Goal: Task Accomplishment & Management: Manage account settings

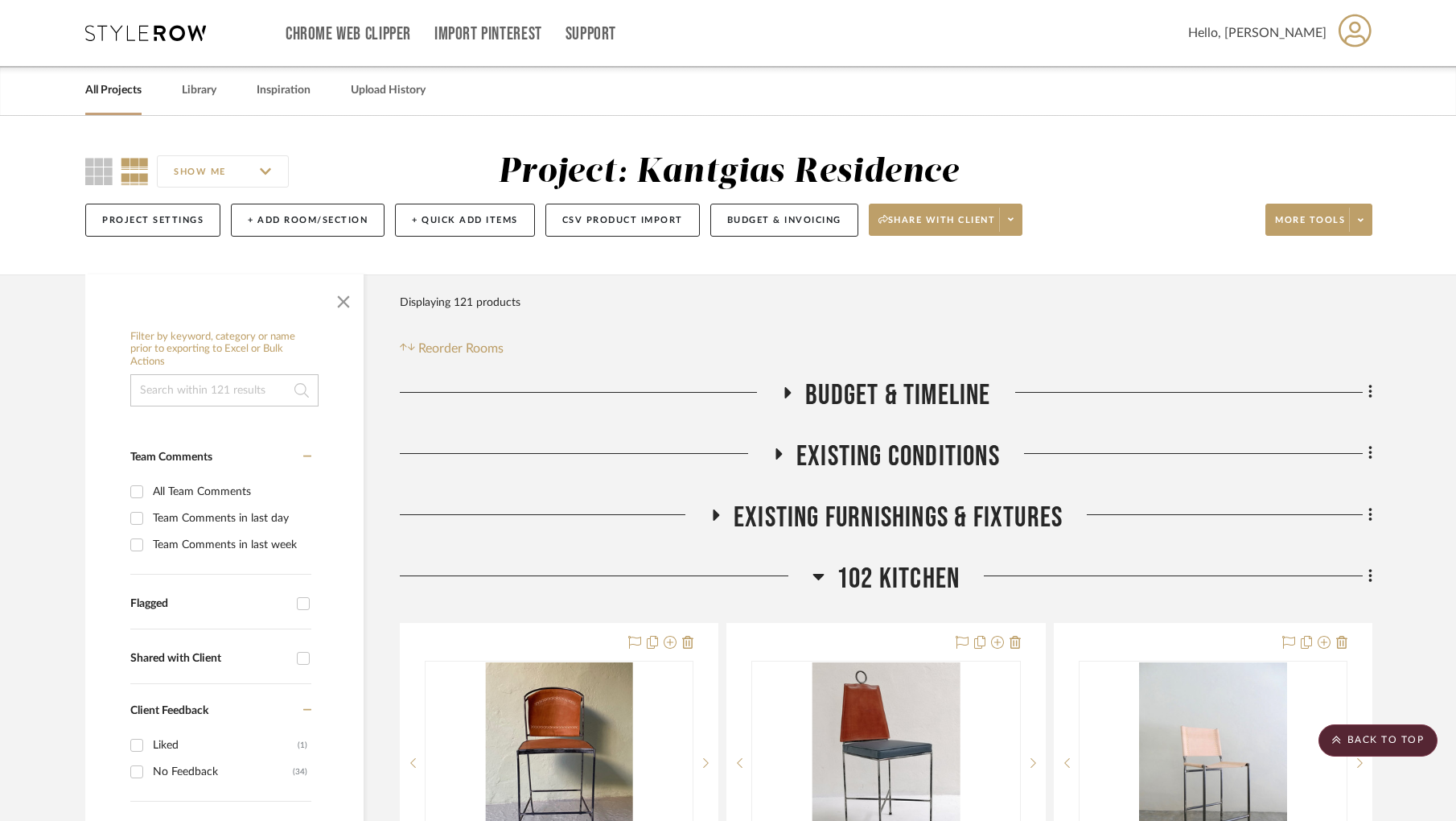
scroll to position [323, 0]
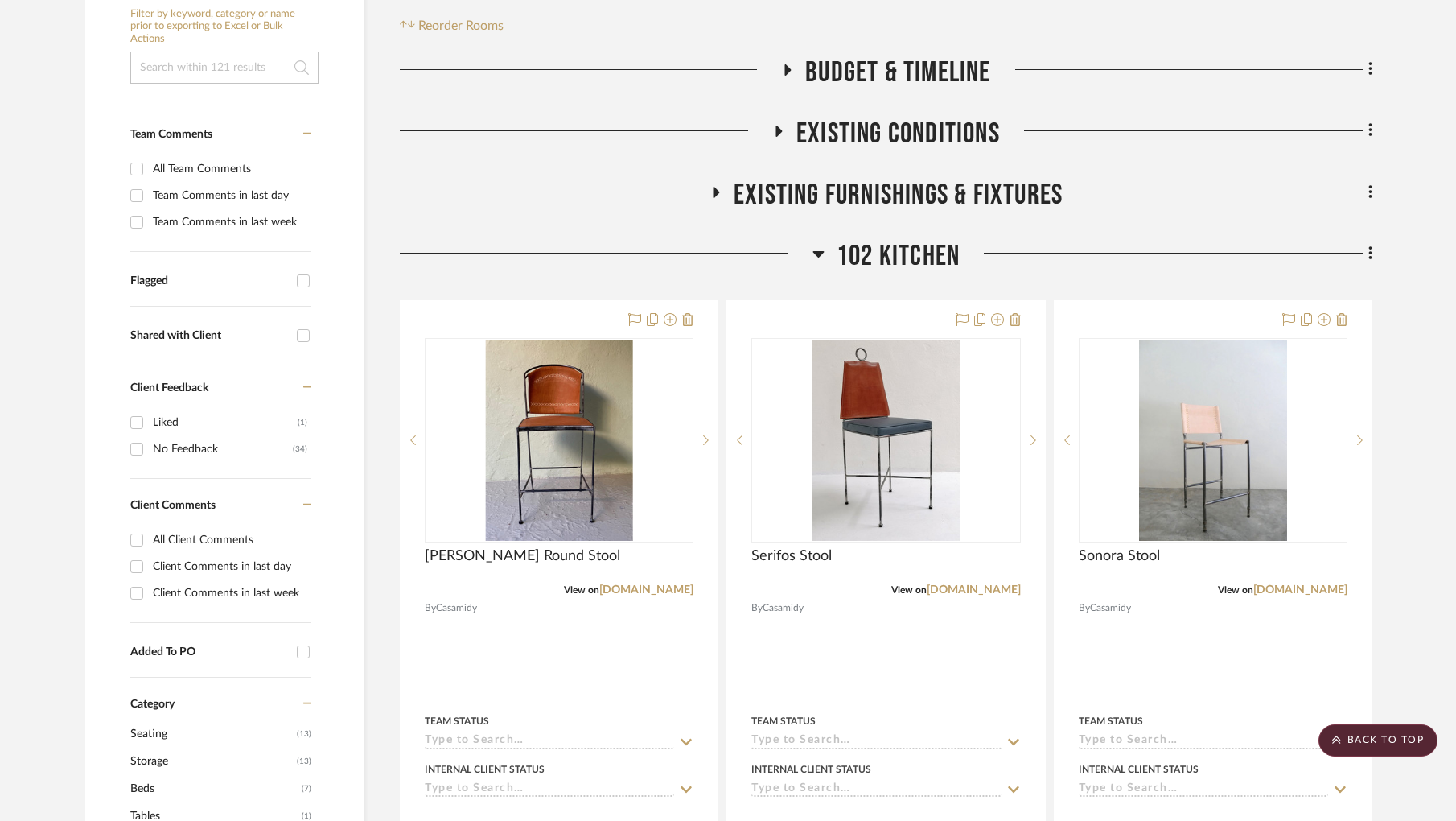
click at [925, 251] on span "102 Kitchen" at bounding box center [897, 257] width 123 height 34
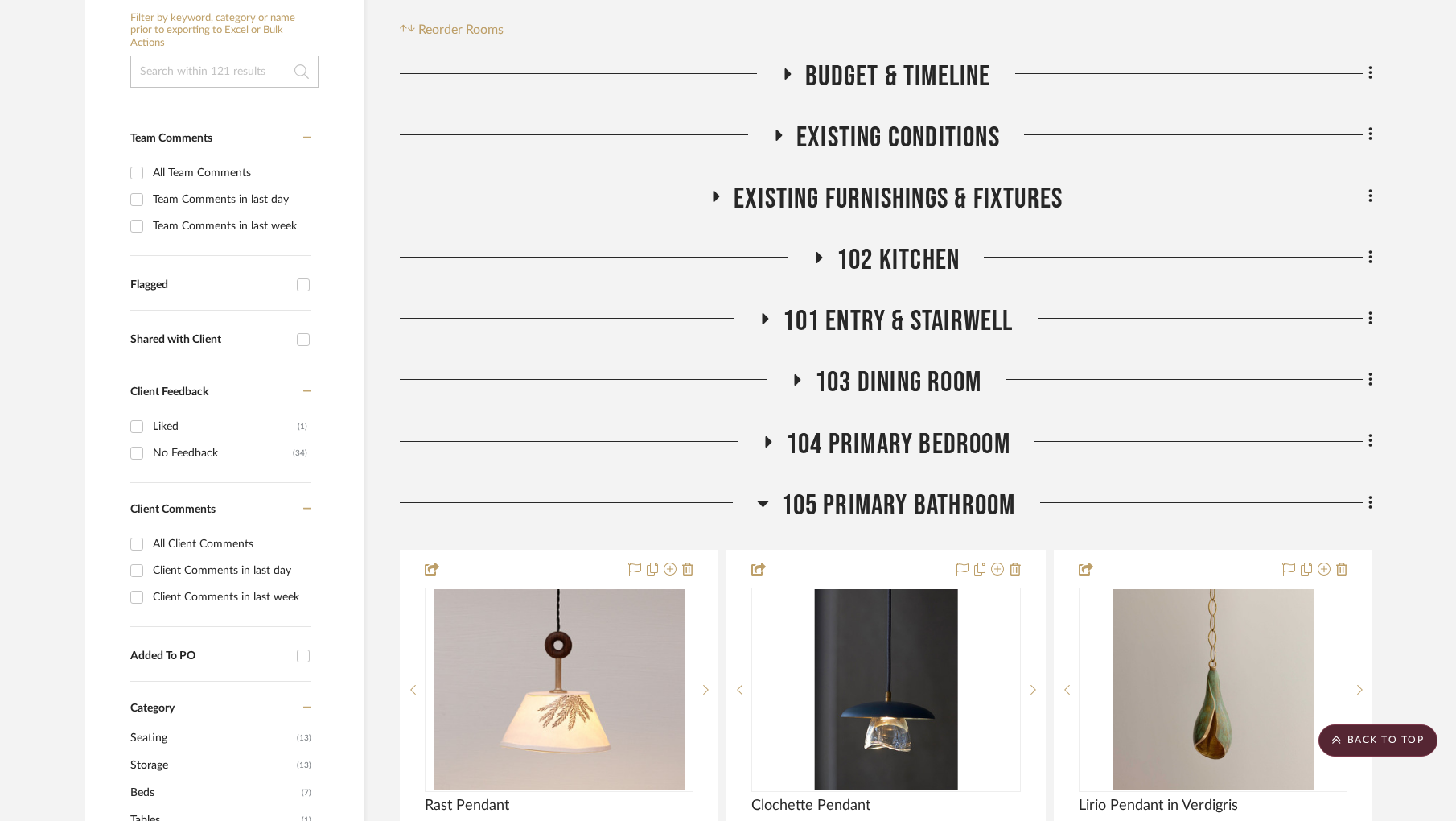
click at [870, 384] on span "103 Dining Room" at bounding box center [898, 382] width 167 height 34
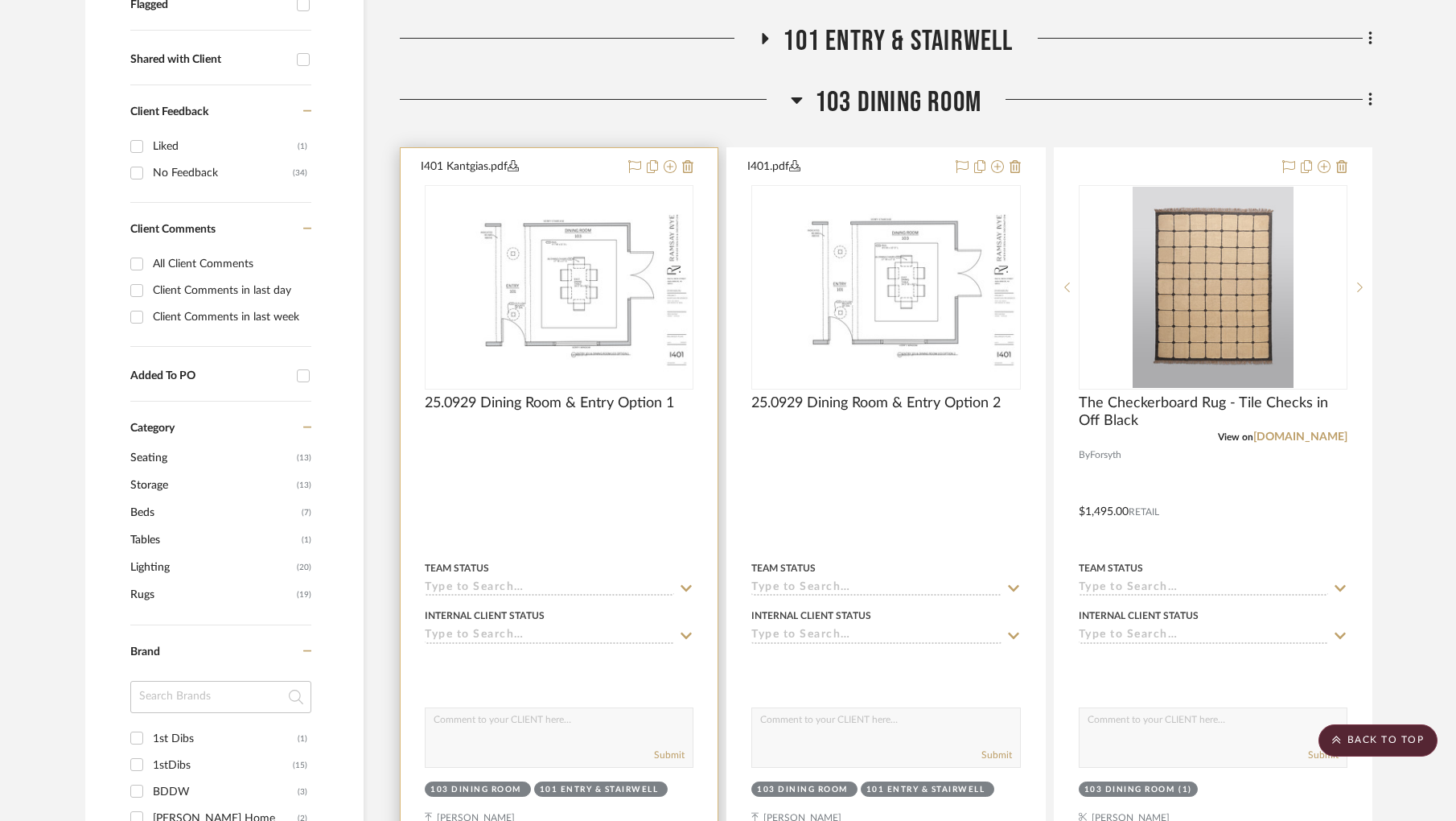
scroll to position [600, 0]
click at [0, 0] on img at bounding box center [0, 0] width 0 height 0
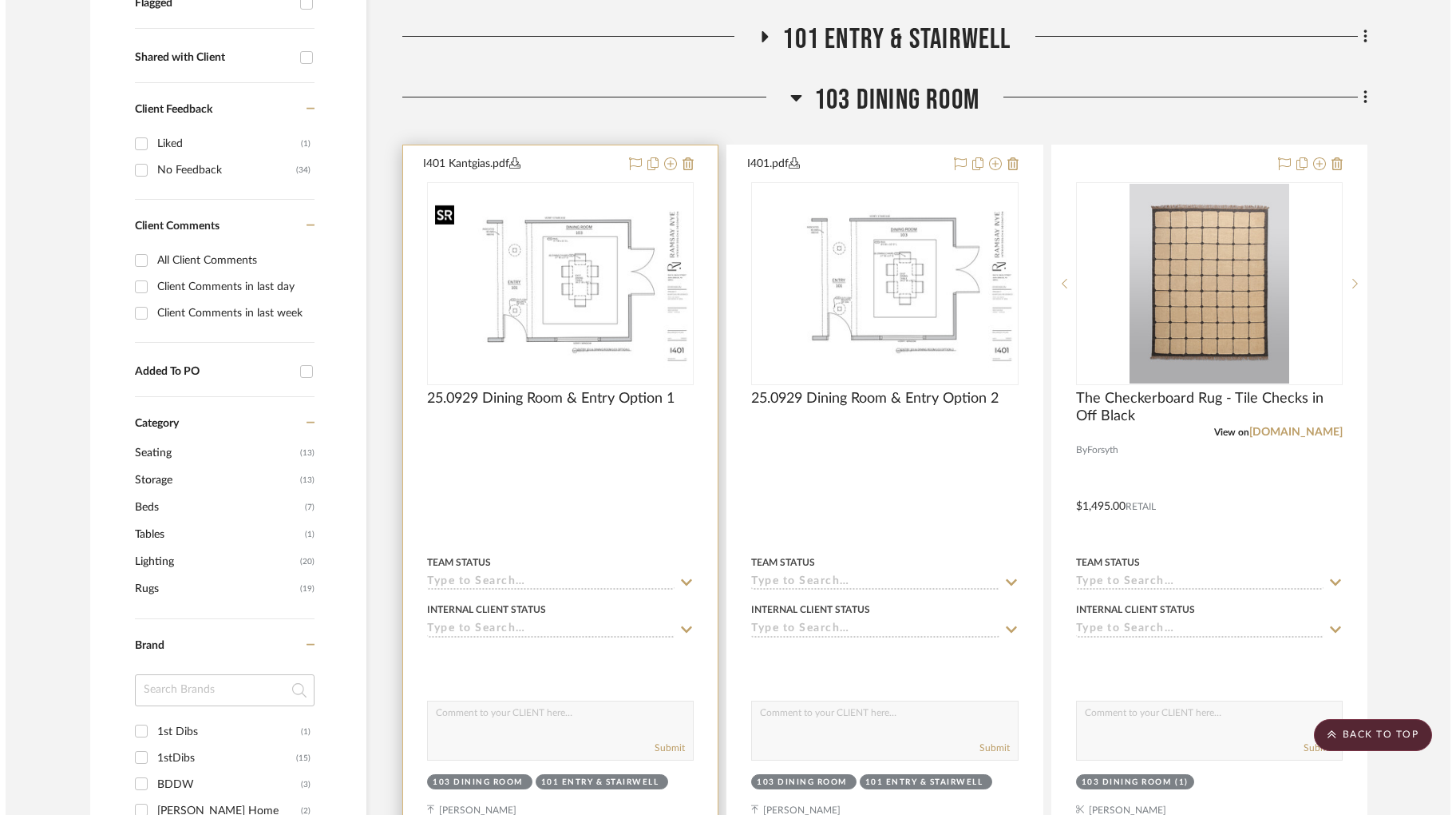
scroll to position [0, 0]
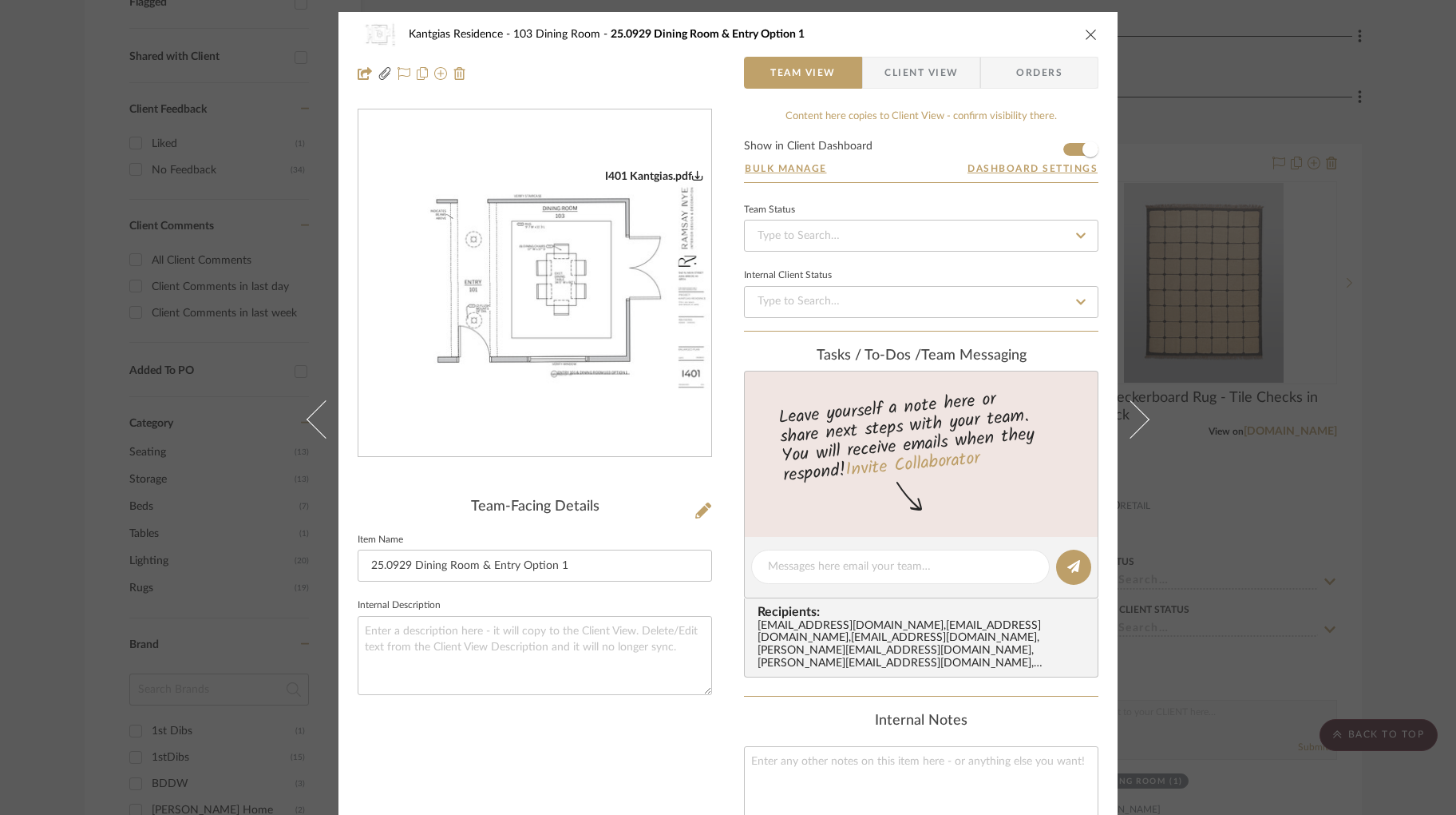
click at [508, 311] on img "0" at bounding box center [534, 284] width 353 height 229
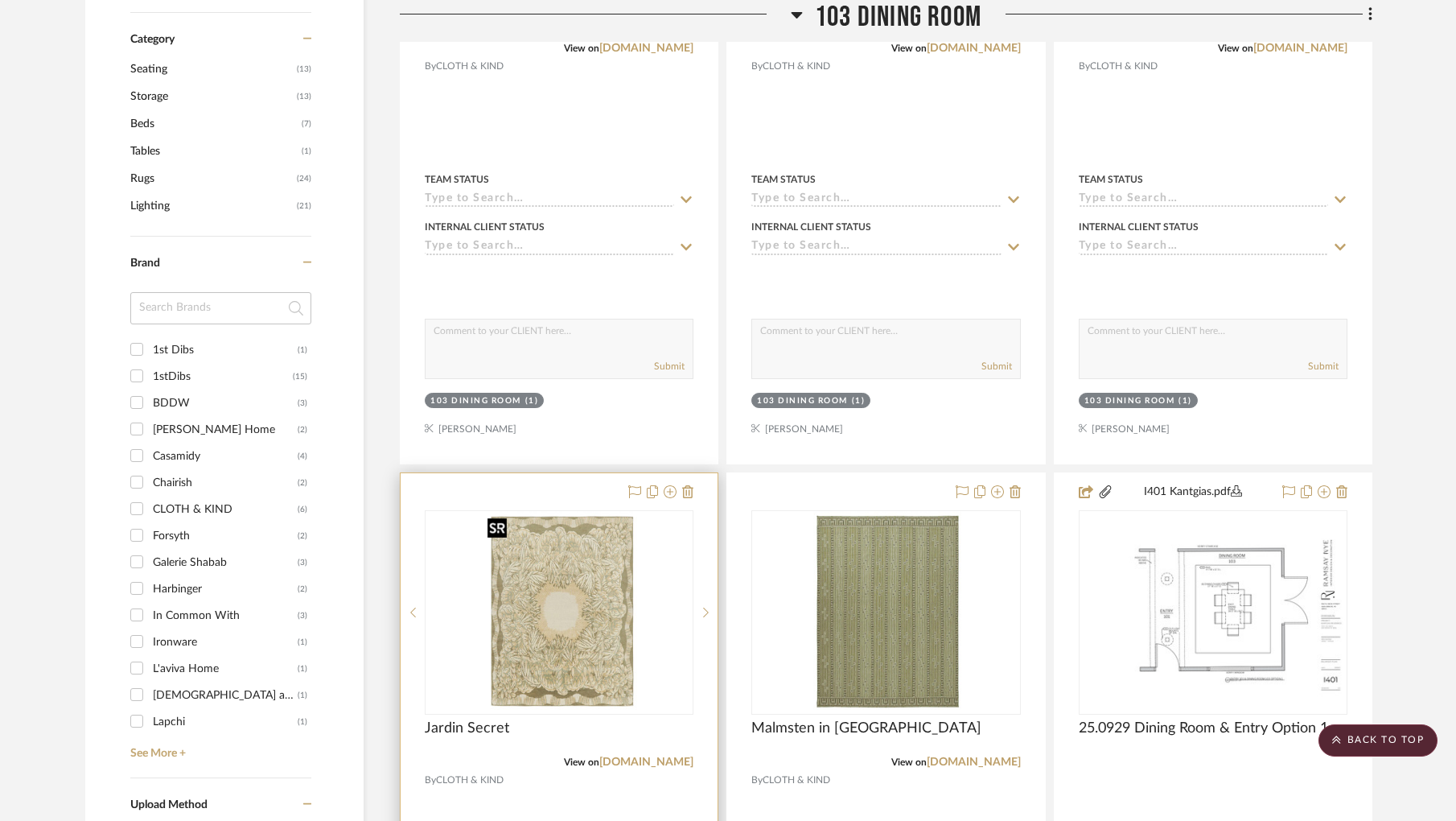
scroll to position [986, 0]
click at [677, 766] on link "shop.clothandkind.com" at bounding box center [646, 763] width 94 height 11
click at [510, 549] on img "0" at bounding box center [559, 613] width 157 height 201
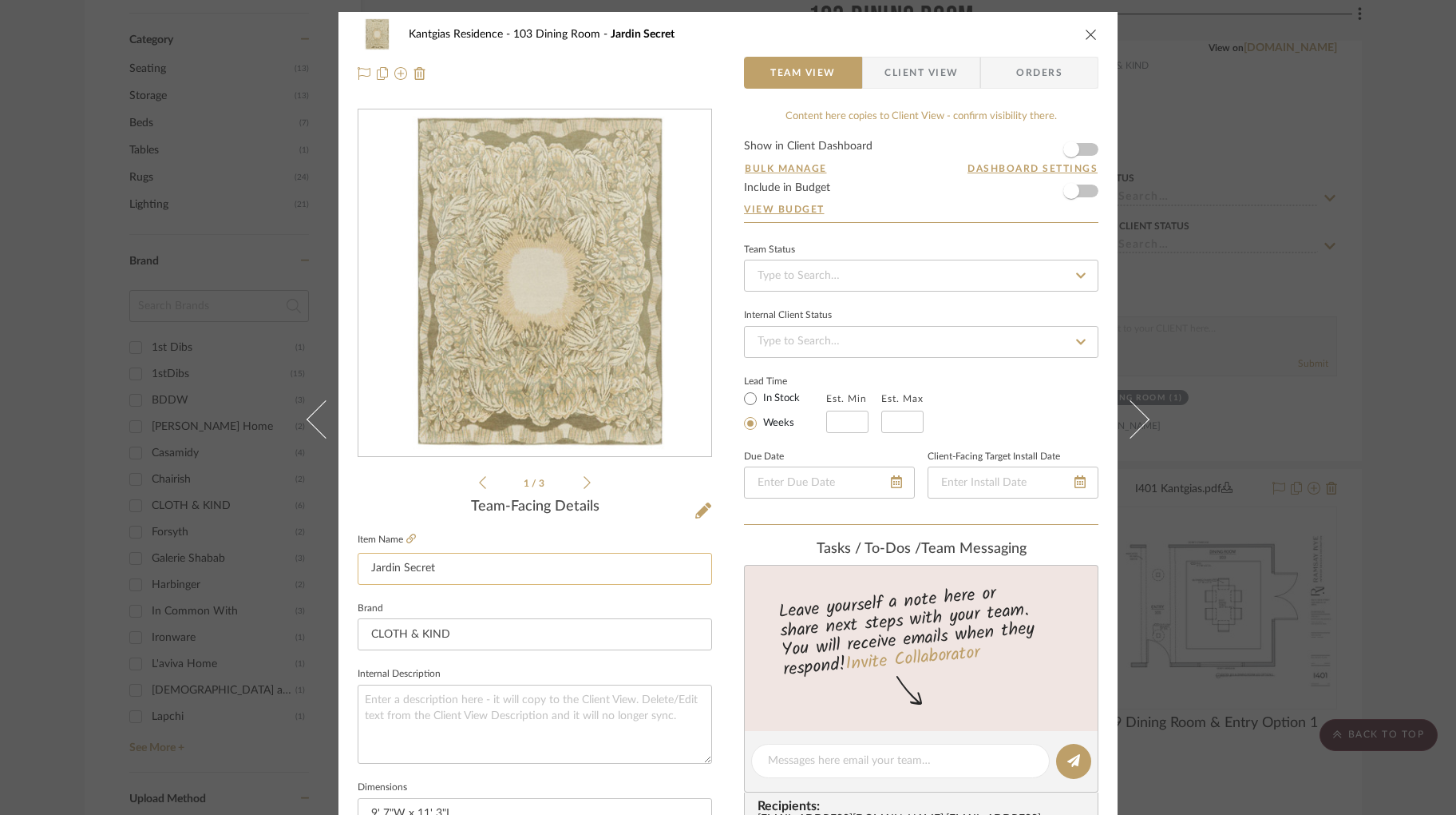
click at [458, 564] on input "Jardin Secret" at bounding box center [534, 568] width 354 height 32
type input "Jardin Secret in Moss"
click at [460, 607] on fieldset "Brand CLOTH & KIND" at bounding box center [534, 624] width 354 height 54
click at [212, 519] on div "Kantgias Residence 103 Dining Room Jardin Secret in Moss Team View Client View …" at bounding box center [728, 407] width 1456 height 815
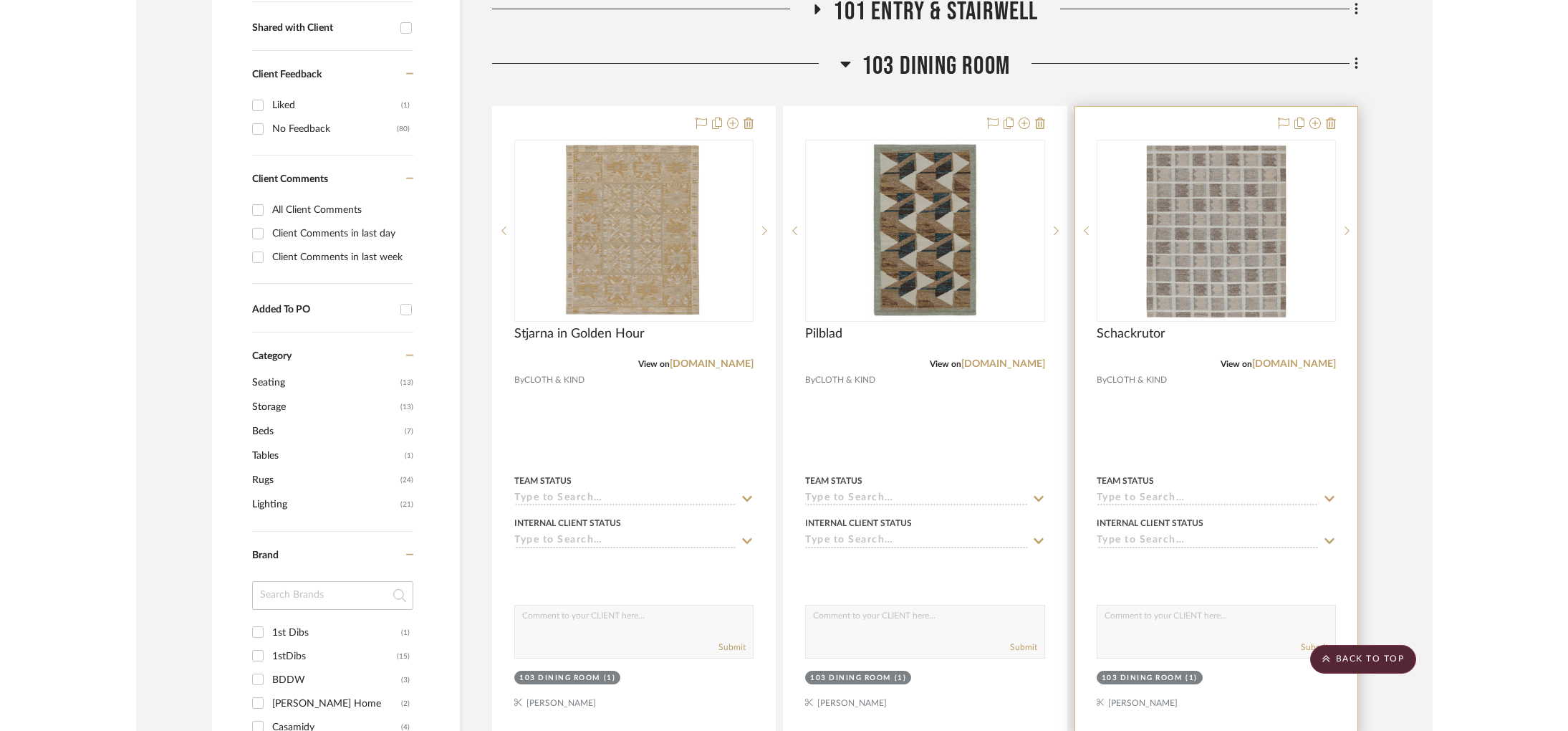
scroll to position [543, 0]
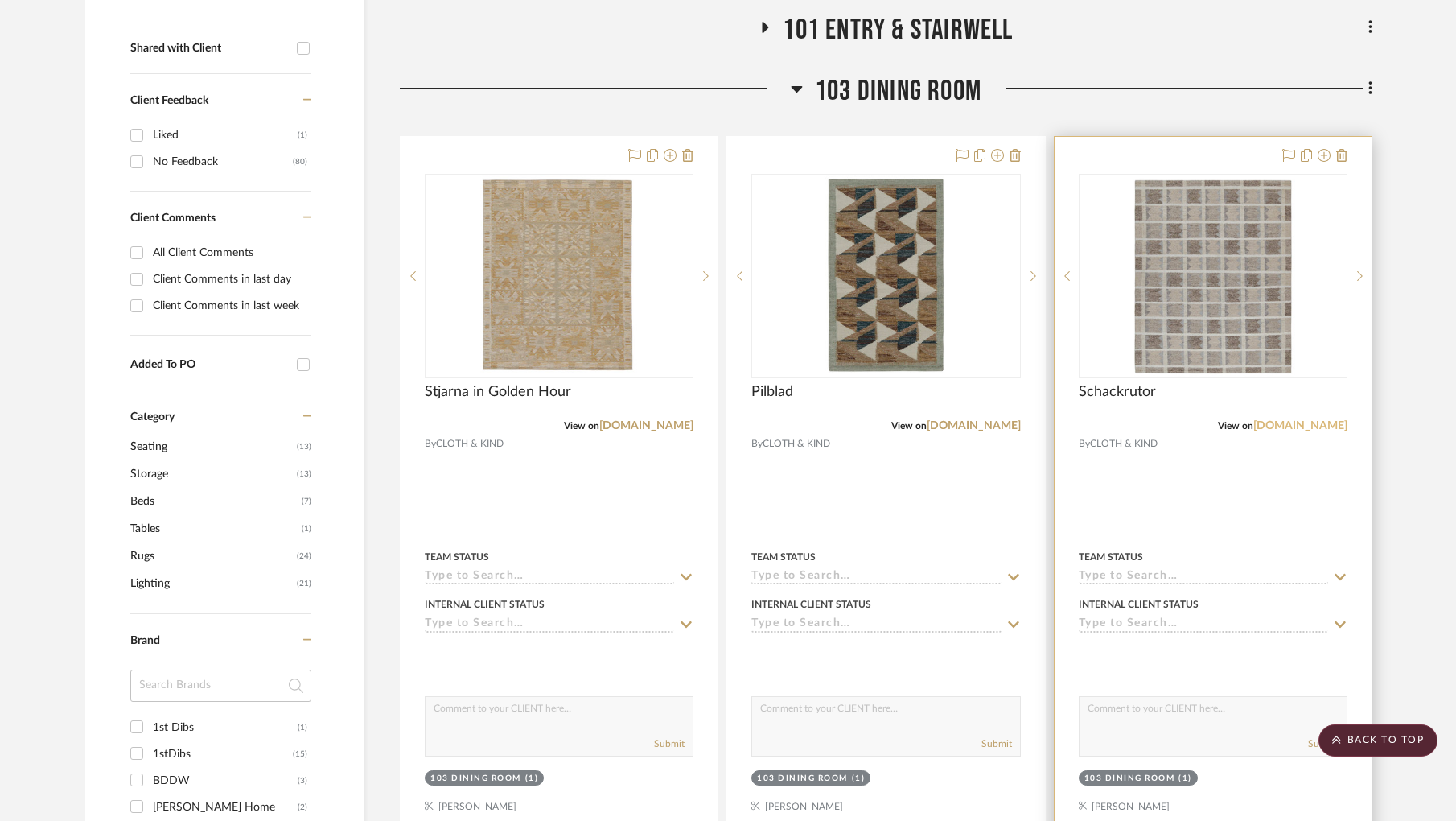
click at [1284, 422] on link "shop.clothandkind.com" at bounding box center [1299, 426] width 94 height 11
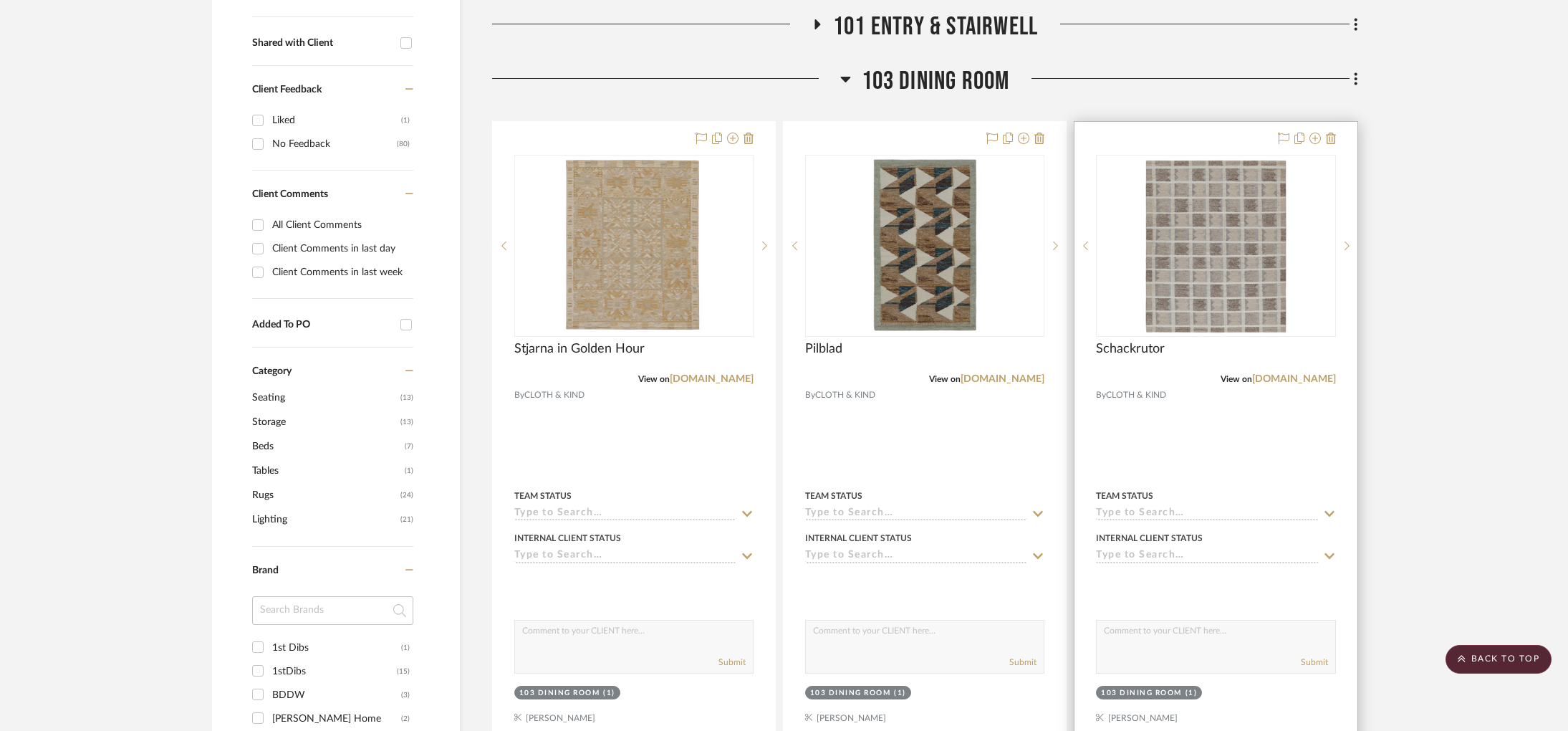
click at [1134, 283] on div "0" at bounding box center [1215, 246] width 238 height 180
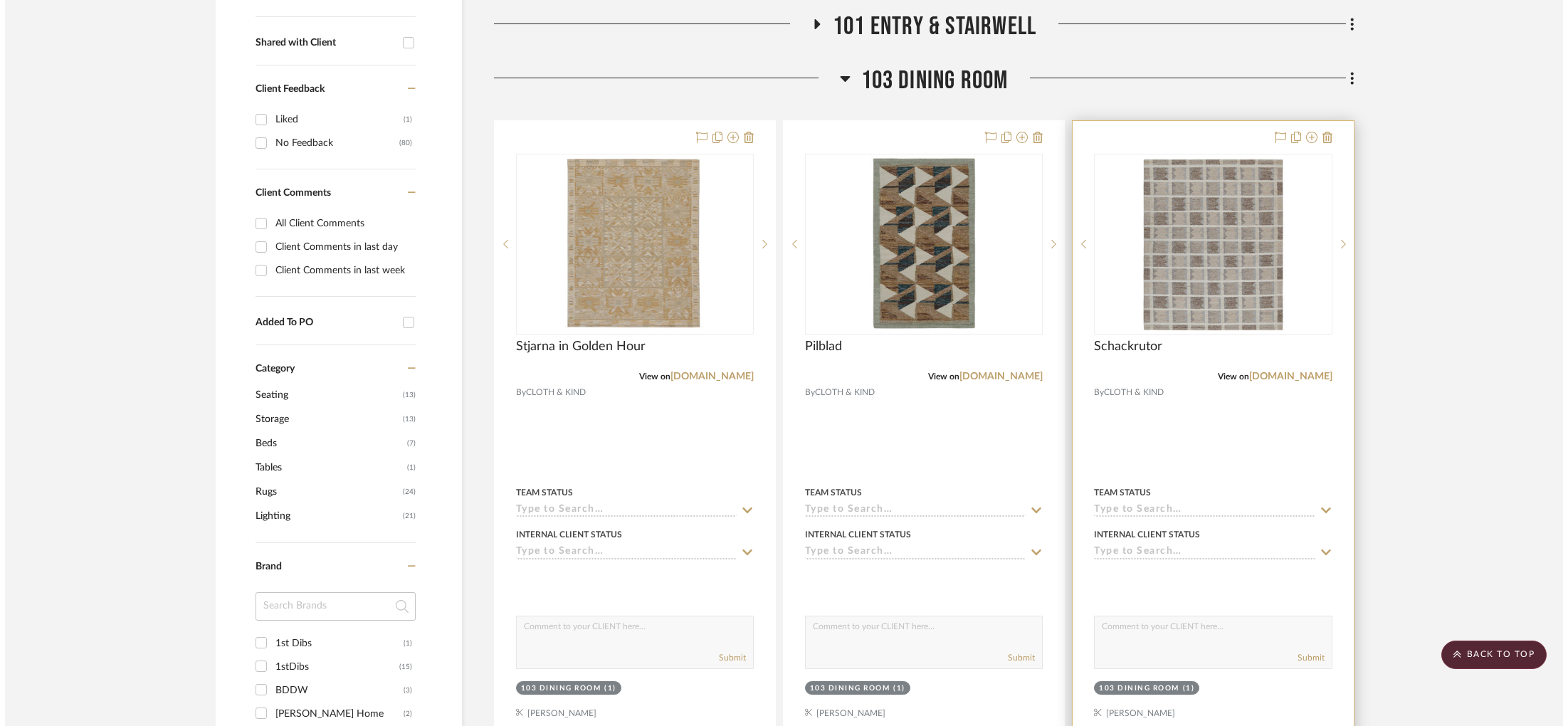
scroll to position [0, 0]
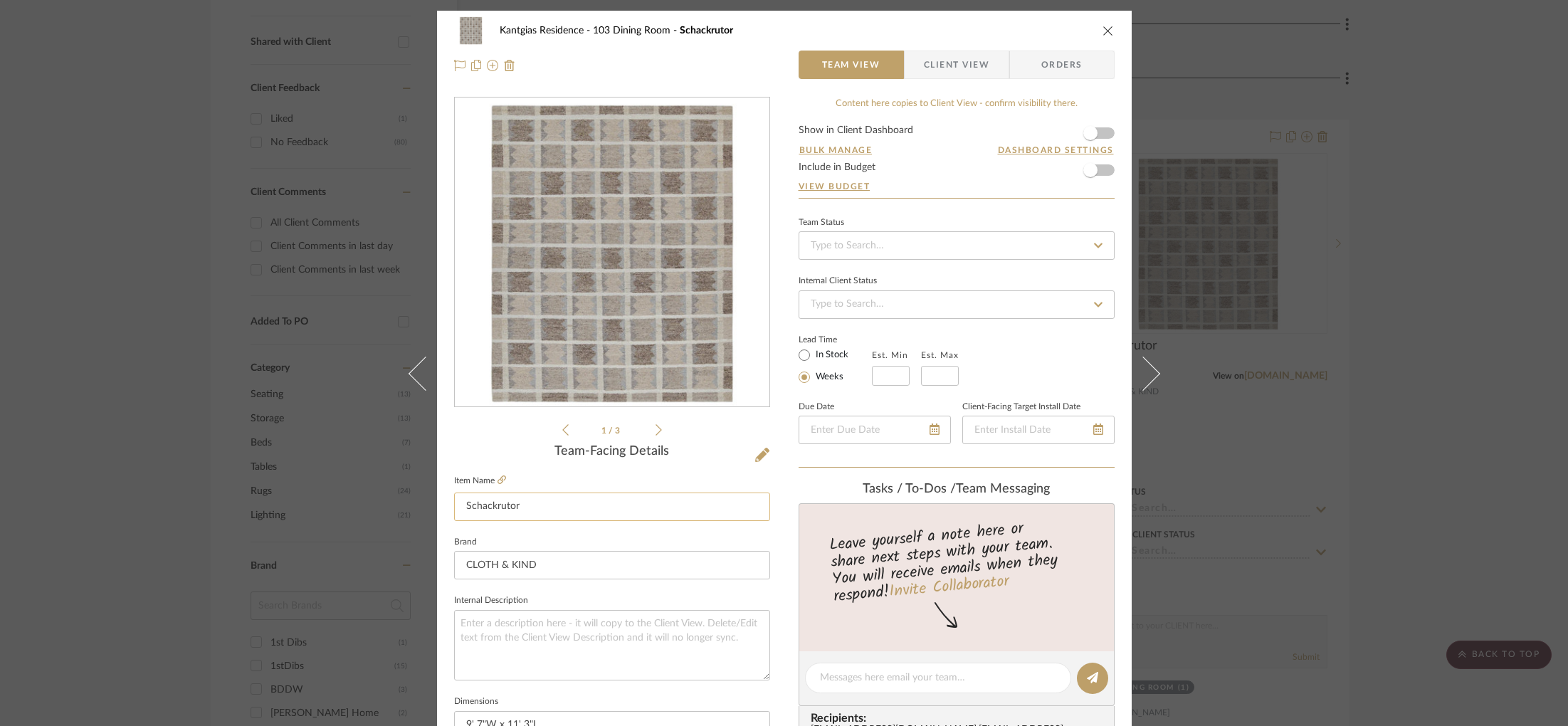
click at [556, 519] on input "Schackrutor" at bounding box center [611, 506] width 316 height 28
type input "Schackrutor in"
type input "Schackrutor in Mocha"
click at [552, 531] on sr-form-field "Item Name Schackrutor in Mocha" at bounding box center [611, 501] width 316 height 61
click at [1276, 405] on div "Kantgias Residence 103 Dining Room Schackrutor in Mocha Team View Client View O…" at bounding box center [784, 363] width 1568 height 726
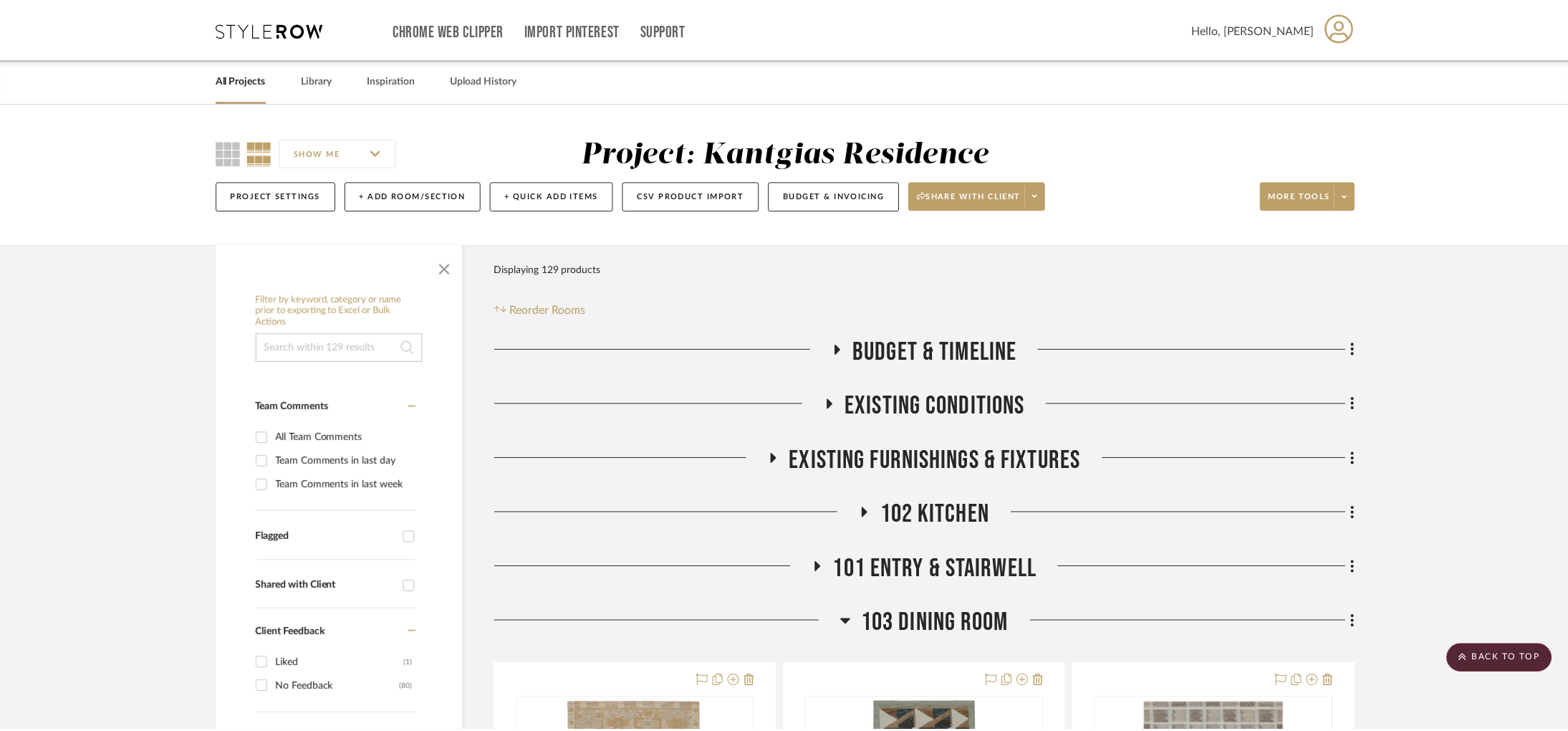
scroll to position [543, 0]
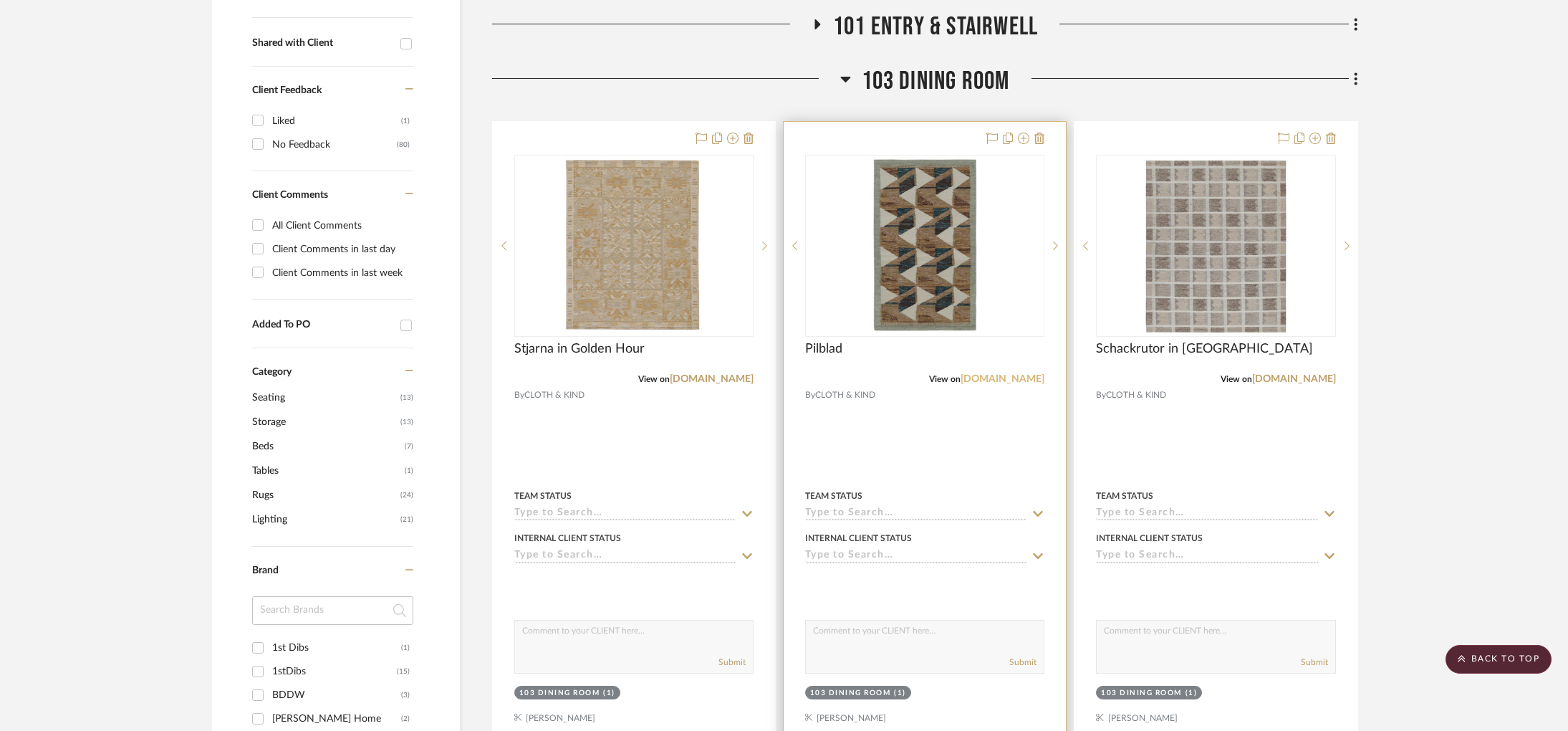
click at [985, 378] on link "shop.clothandkind.com" at bounding box center [1002, 379] width 84 height 10
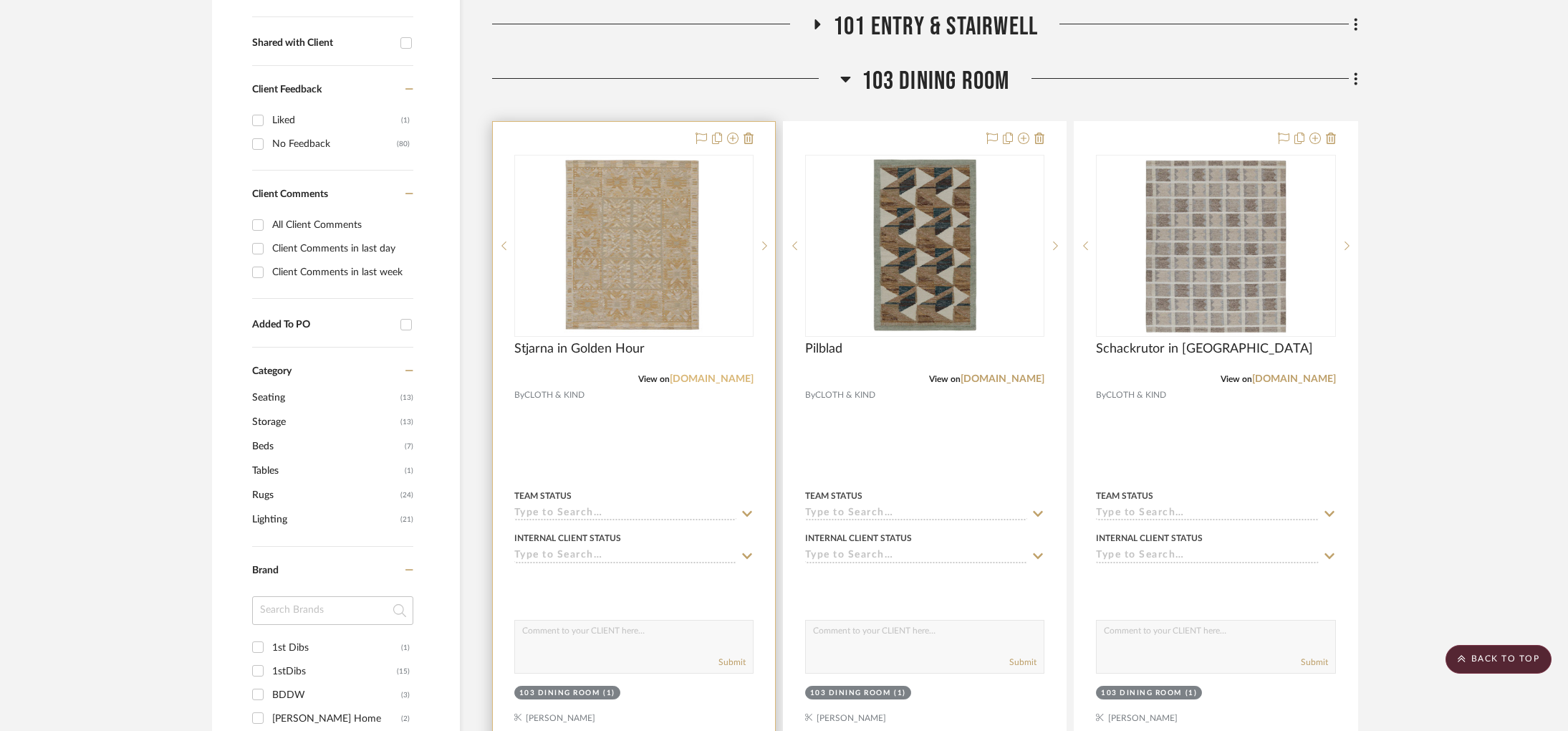
click at [686, 378] on link "shop.clothandkind.com" at bounding box center [711, 379] width 84 height 10
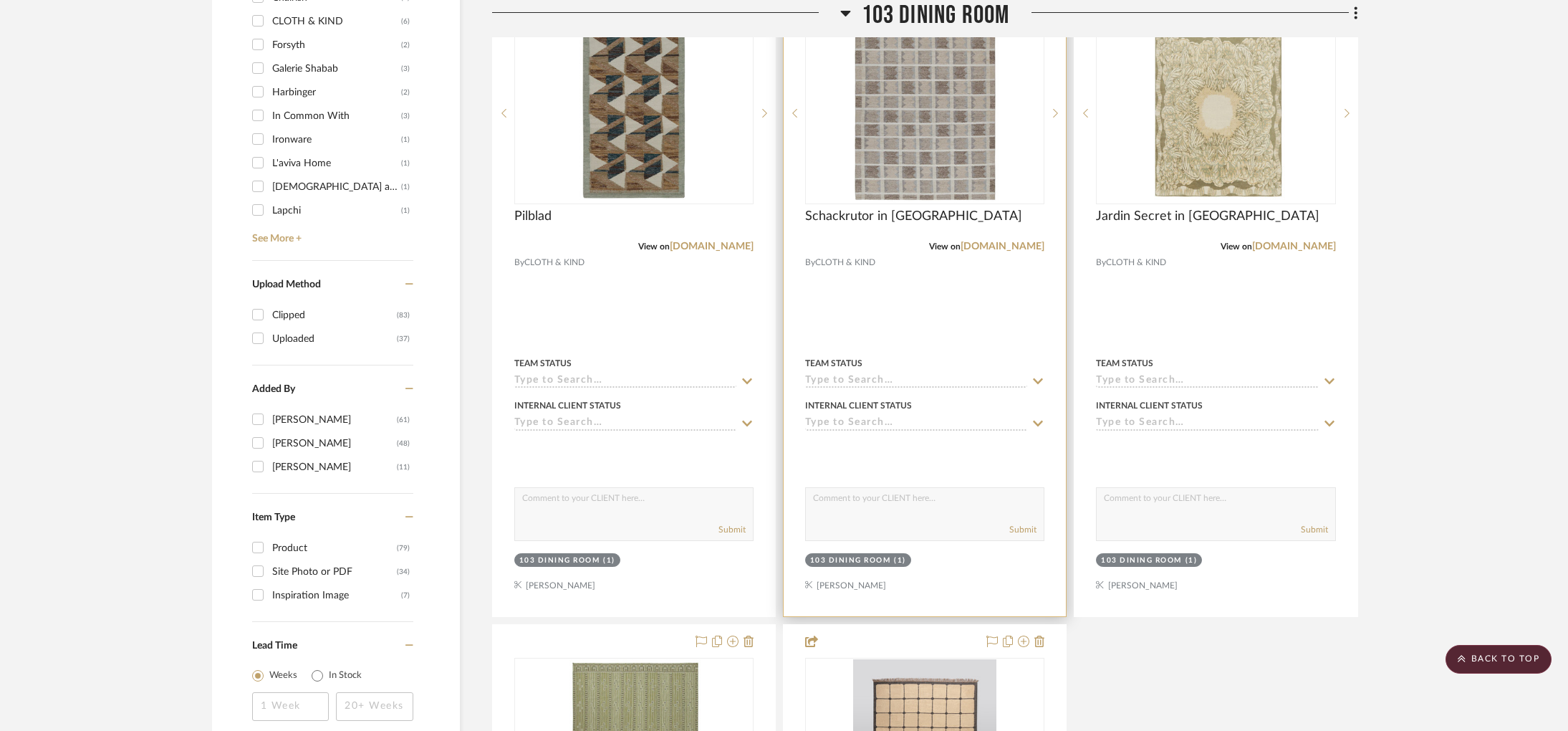
scroll to position [1311, 0]
drag, startPoint x: 663, startPoint y: 530, endPoint x: 913, endPoint y: 63, distance: 529.7
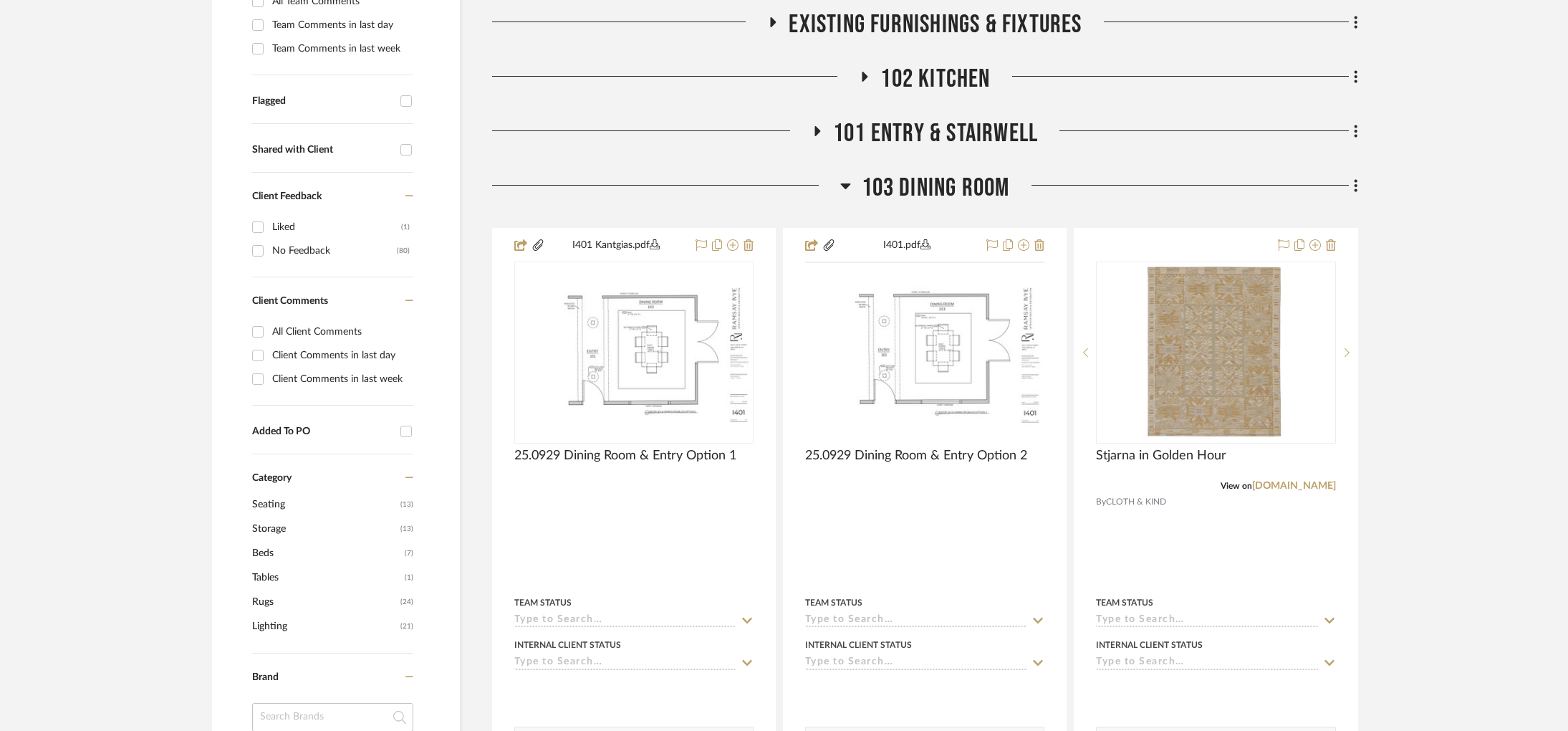
scroll to position [434, 0]
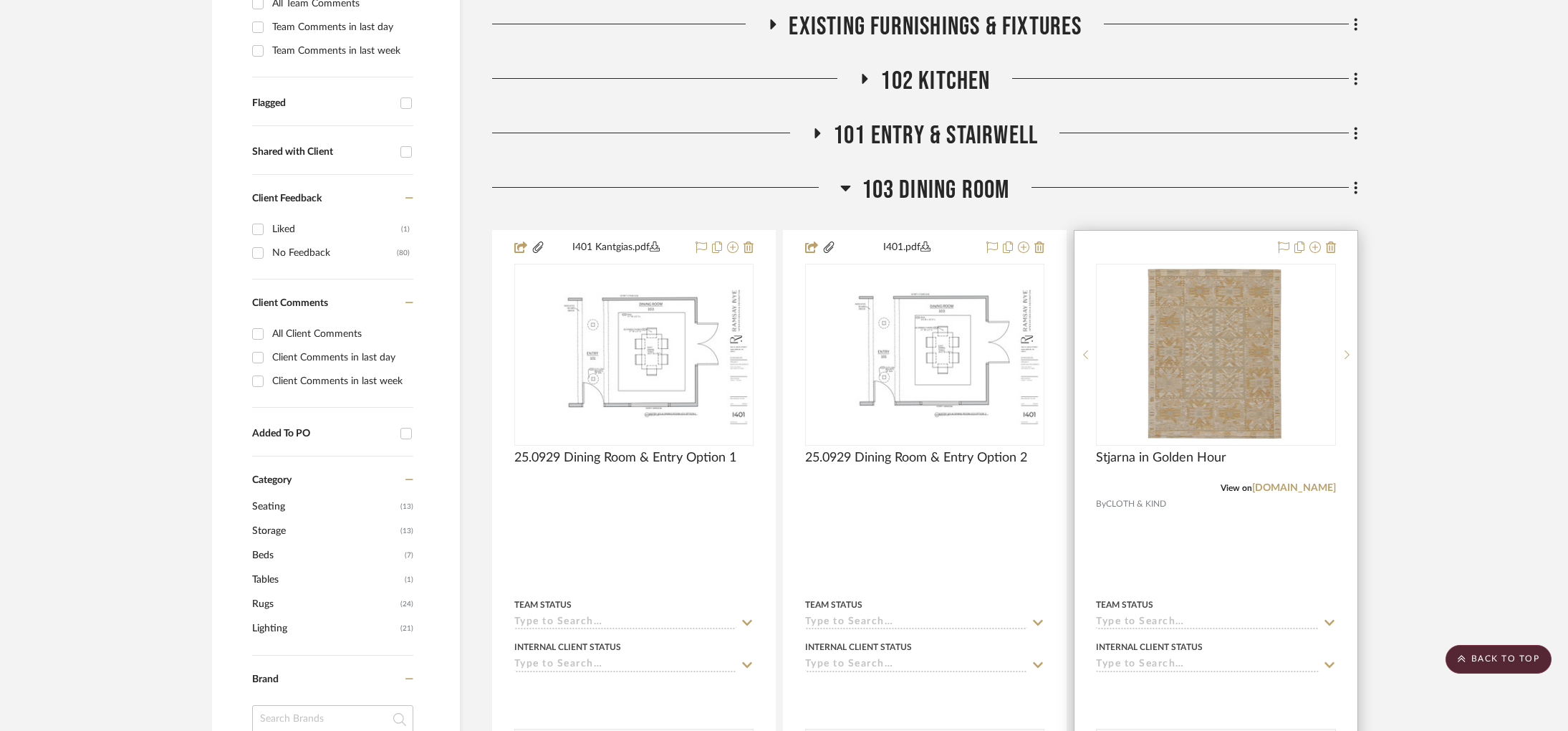
click at [0, 0] on img at bounding box center [0, 0] width 0 height 0
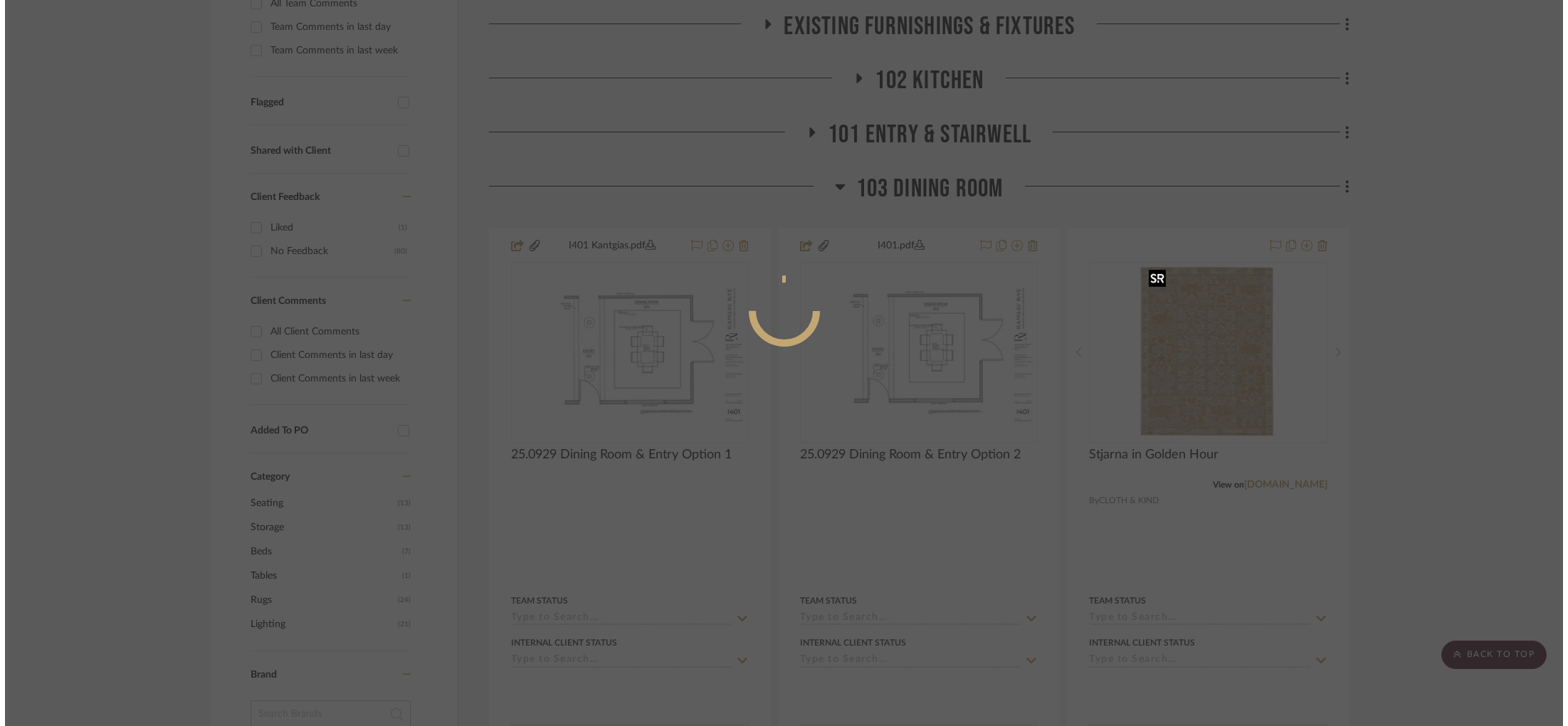
scroll to position [0, 0]
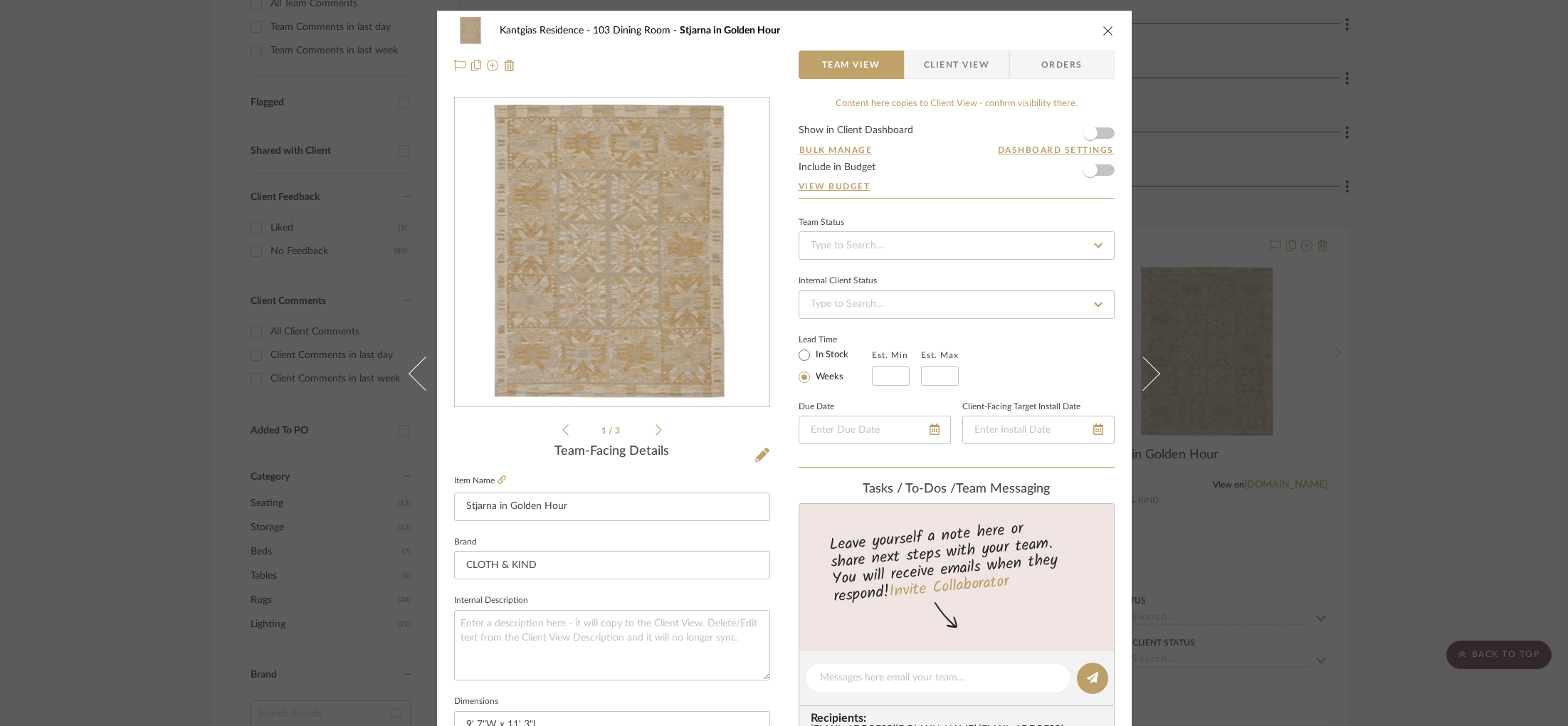
click at [1188, 98] on div "Kantgias Residence 103 Dining Room Stjarna in Golden Hour Team View Client View…" at bounding box center [784, 363] width 1568 height 726
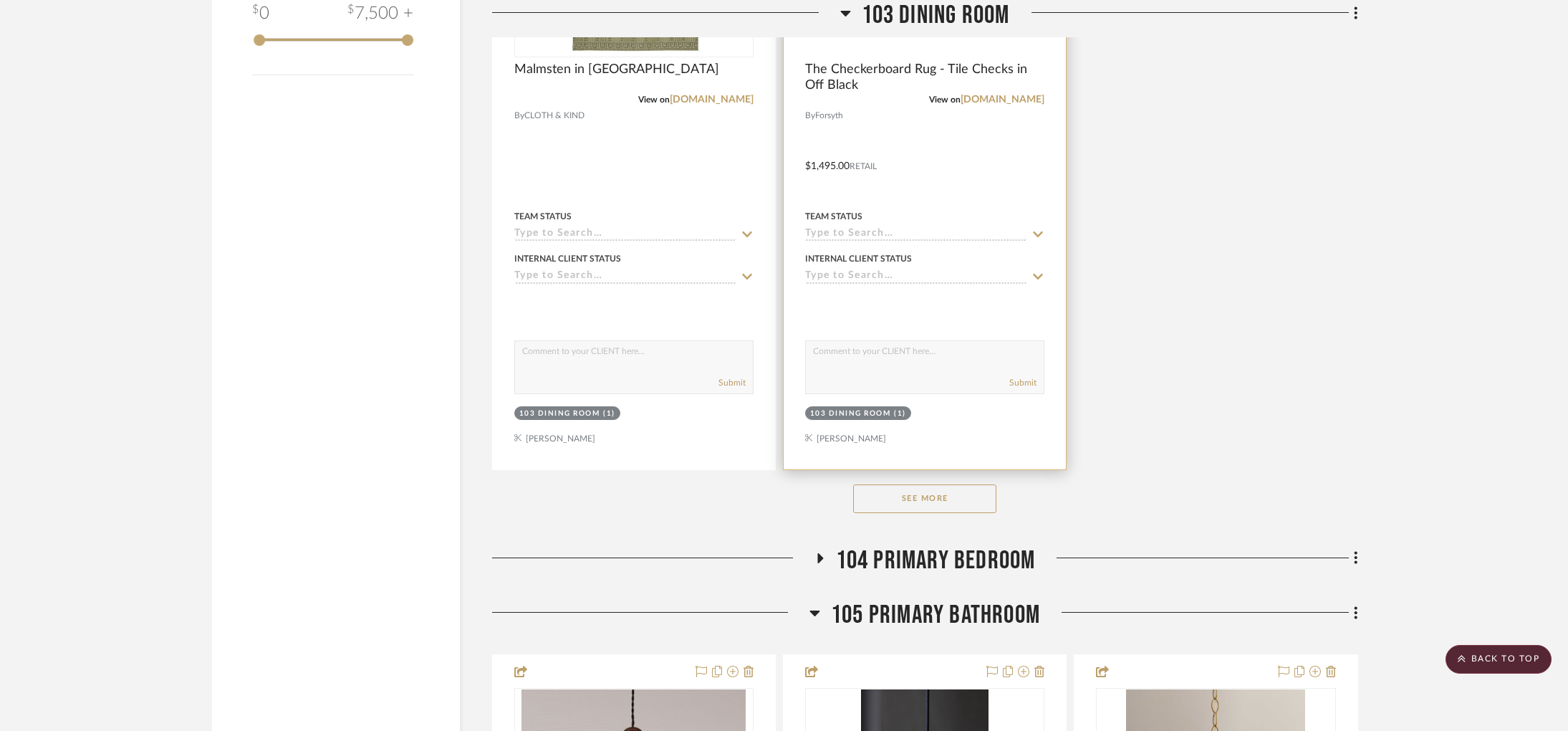
scroll to position [1950, 0]
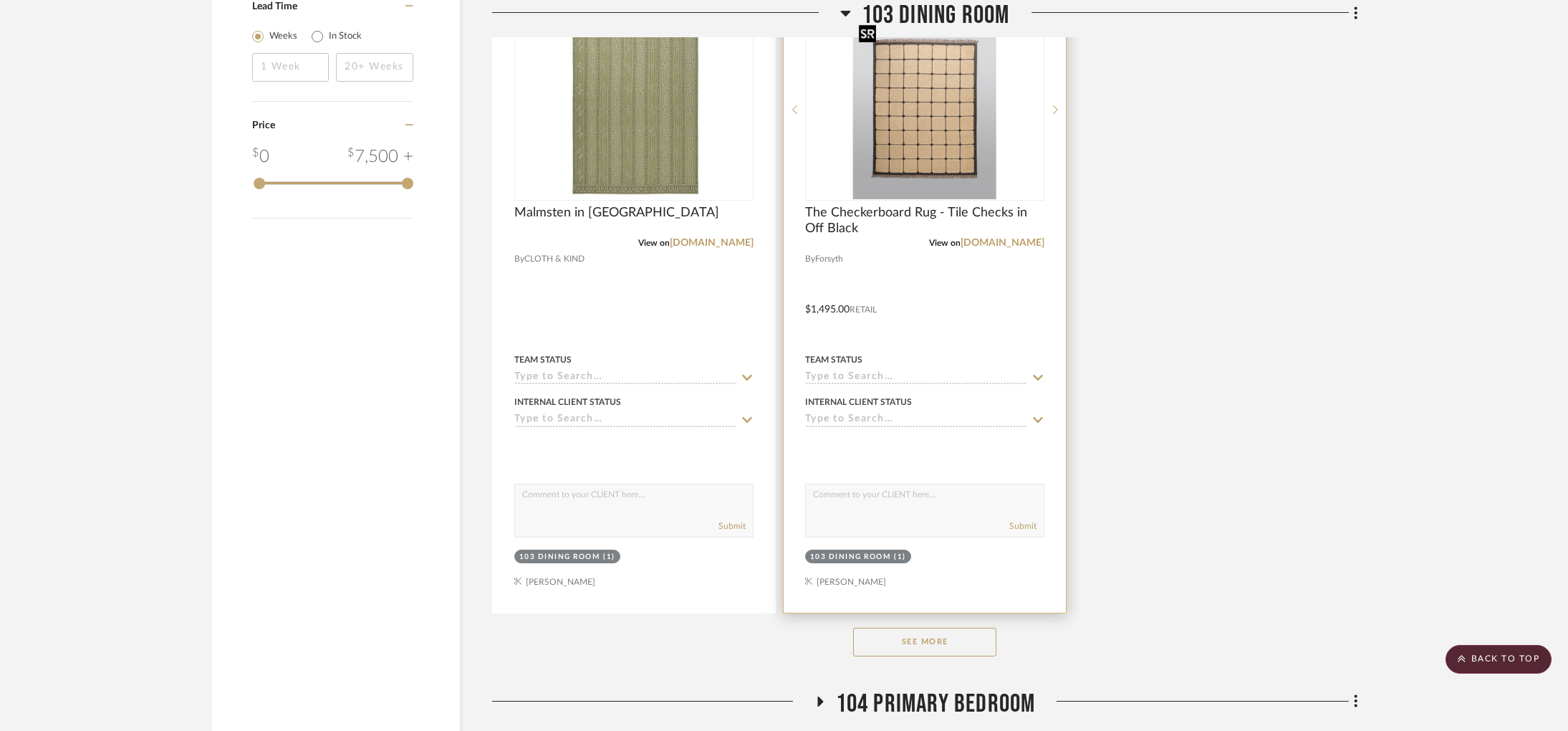
click at [0, 0] on img at bounding box center [0, 0] width 0 height 0
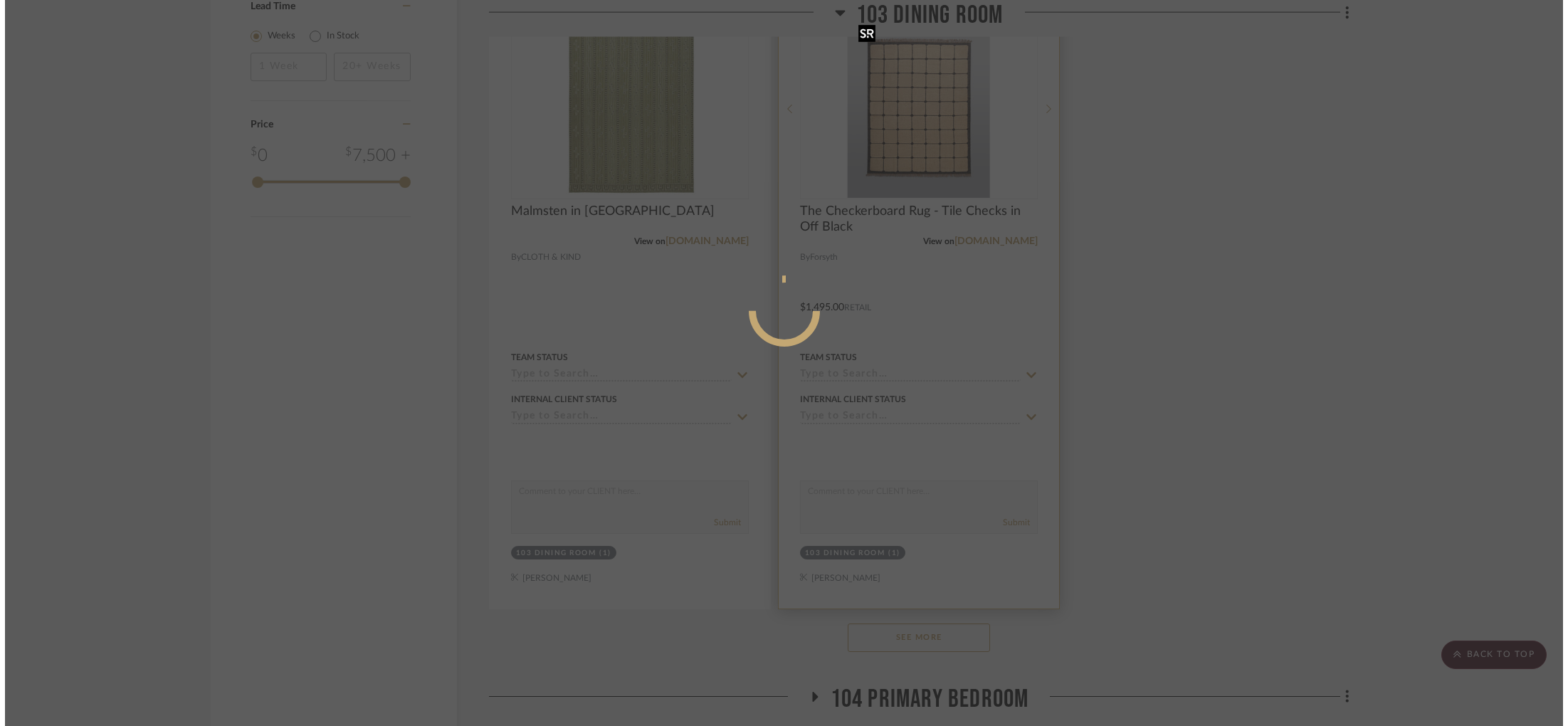
scroll to position [0, 0]
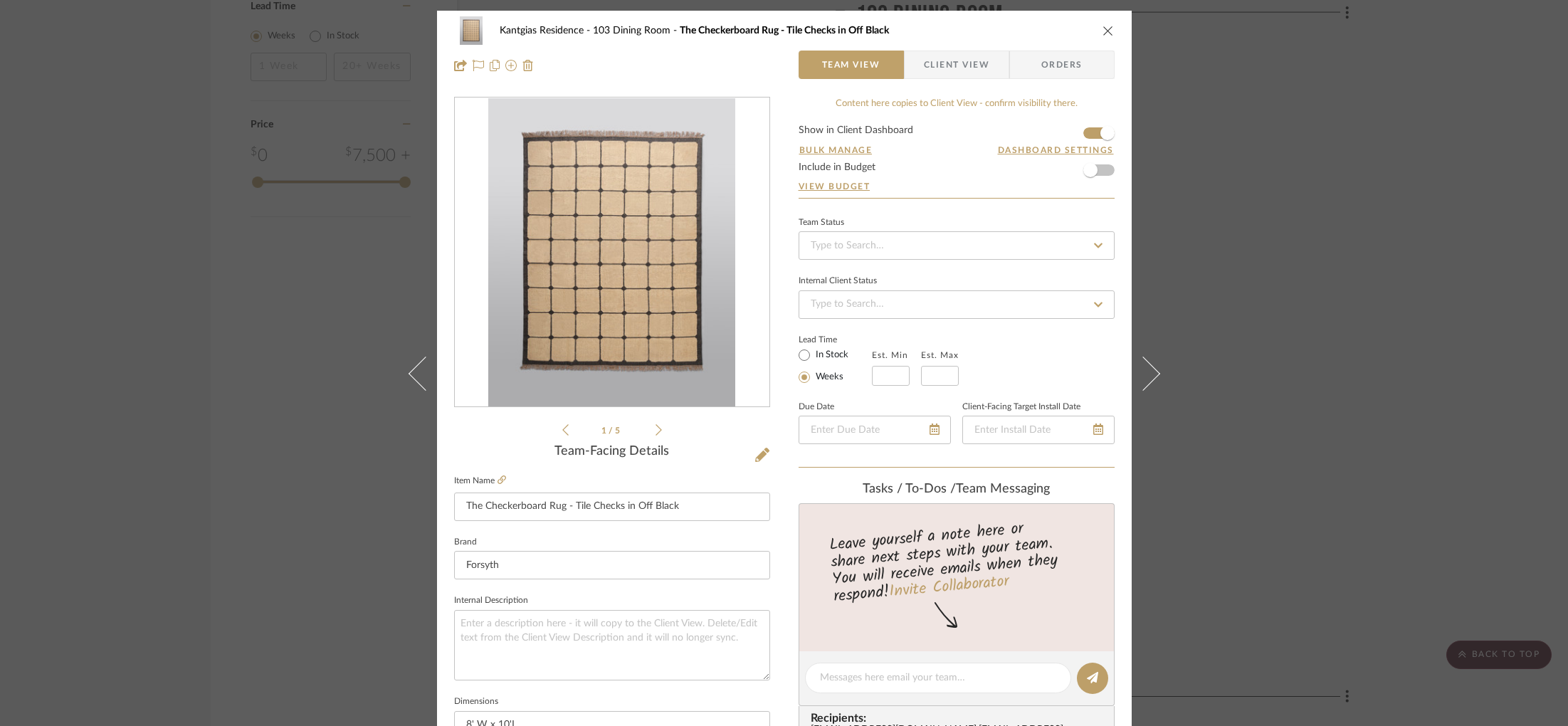
click at [957, 74] on span "Client View" at bounding box center [956, 64] width 66 height 28
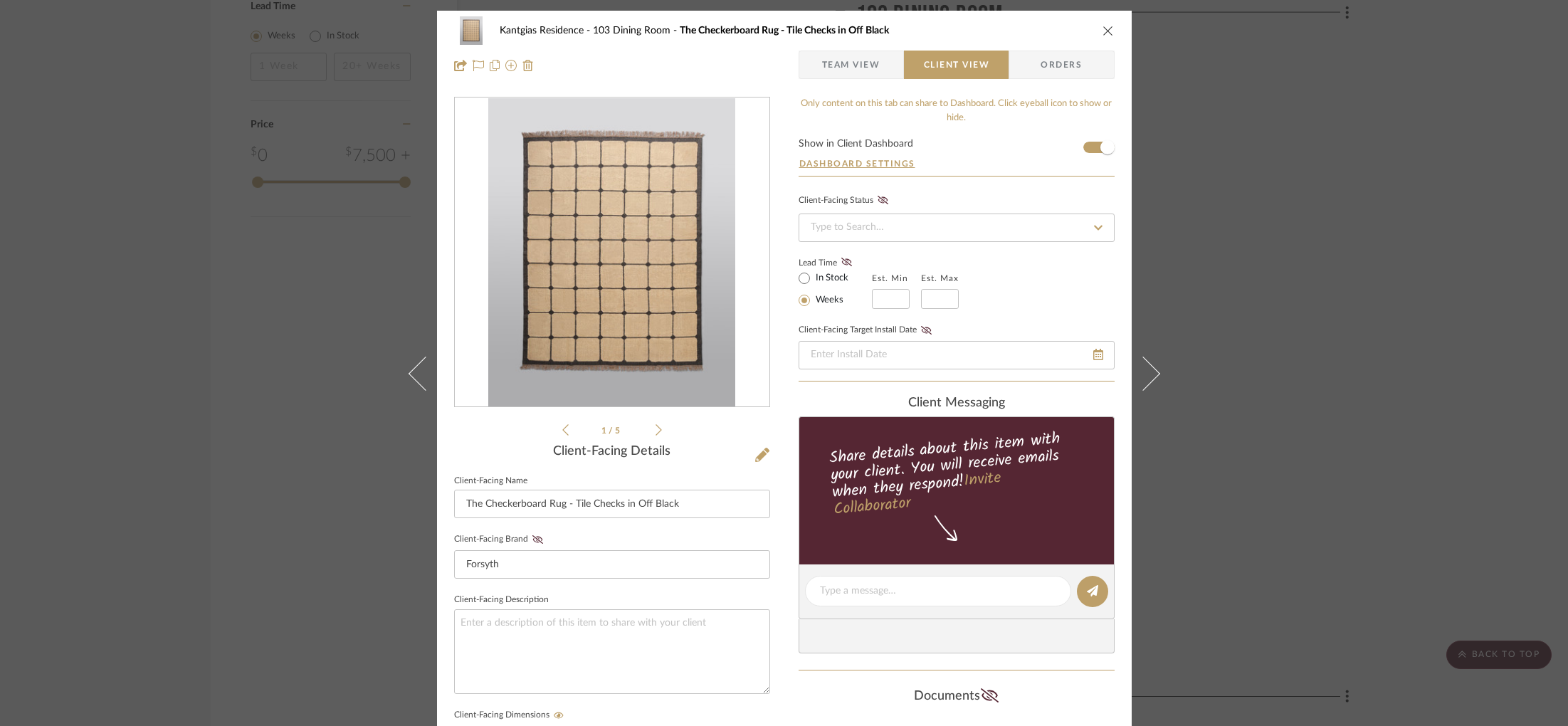
click at [853, 60] on span "Team View" at bounding box center [851, 64] width 59 height 28
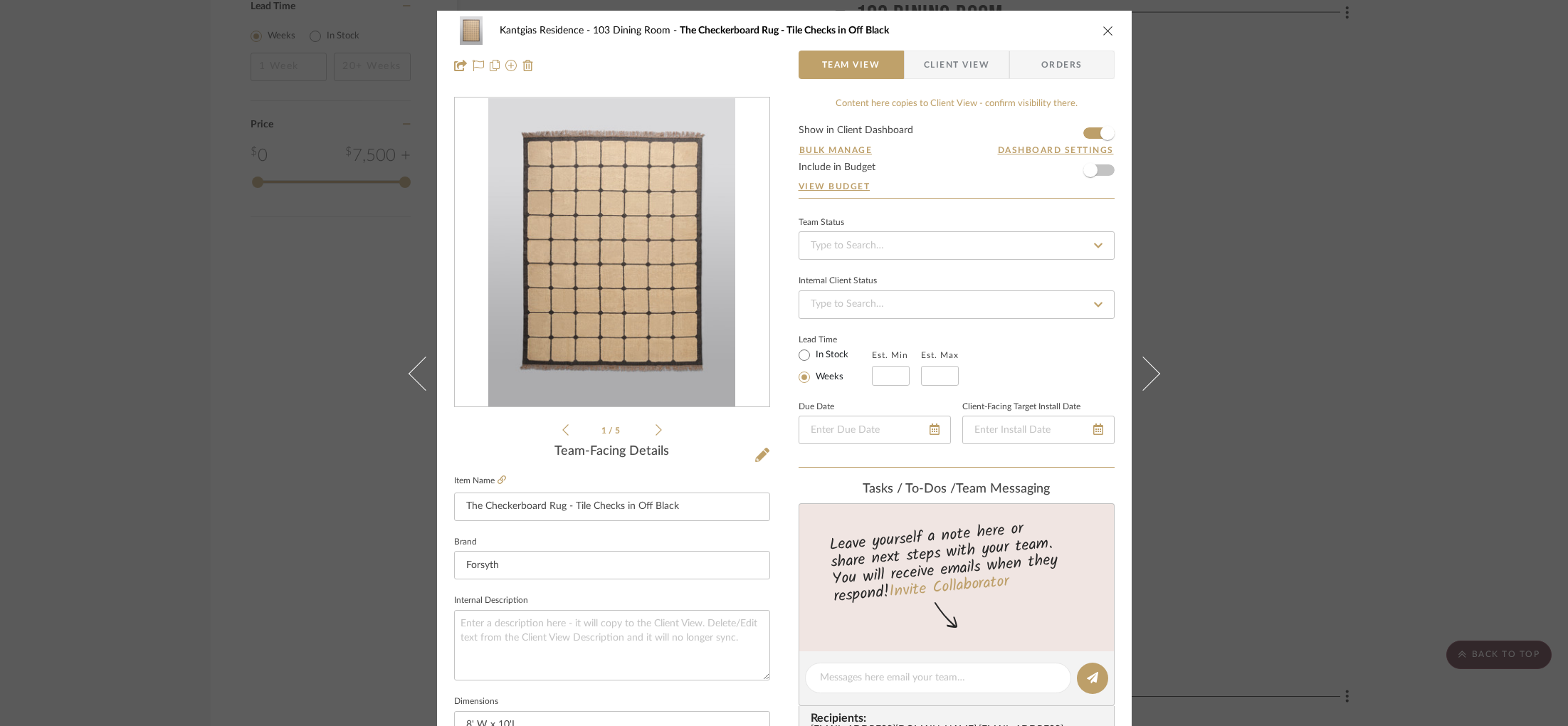
click at [1319, 113] on div "Kantgias Residence 103 Dining Room The Checkerboard Rug - Tile Checks in Off Bl…" at bounding box center [784, 363] width 1568 height 726
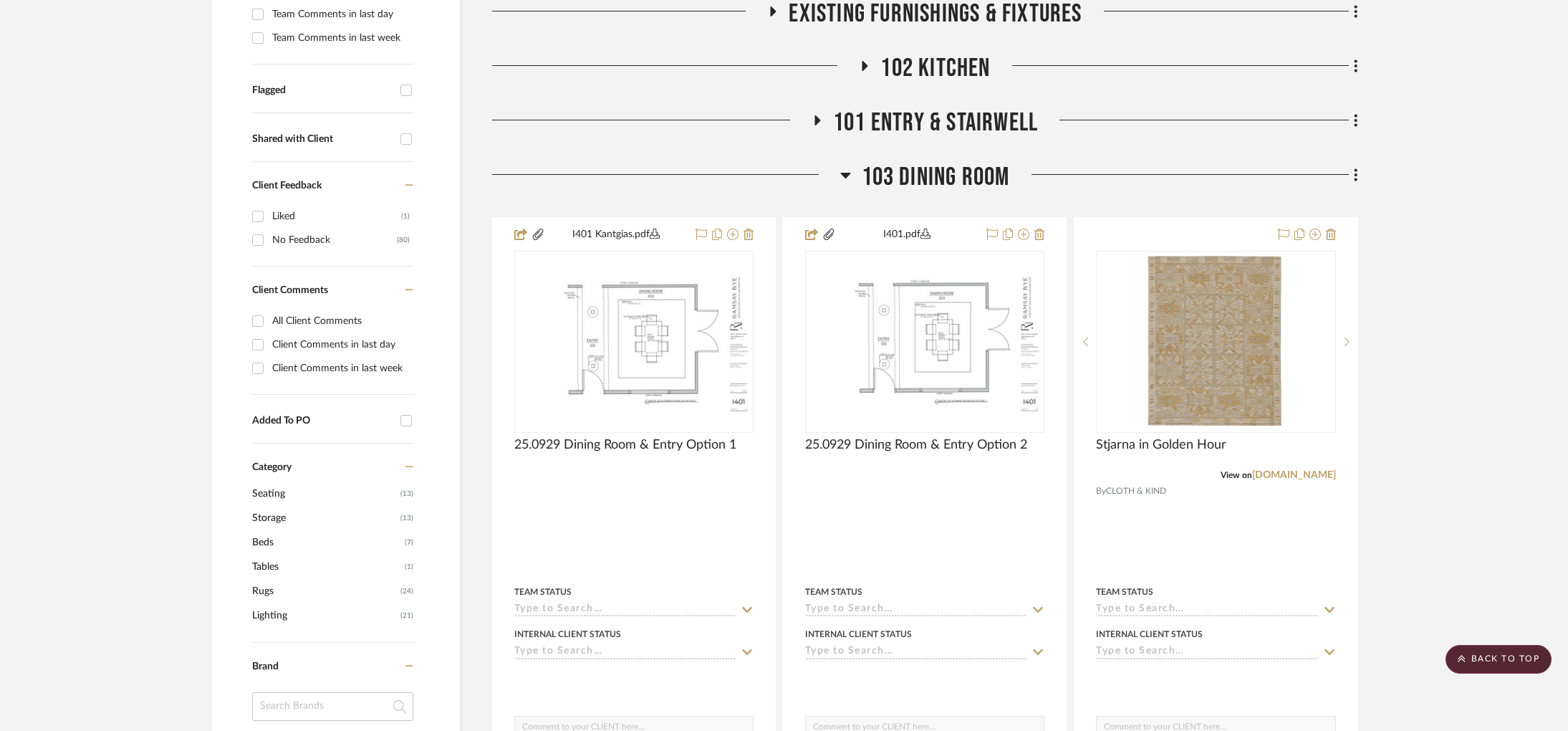
scroll to position [441, 0]
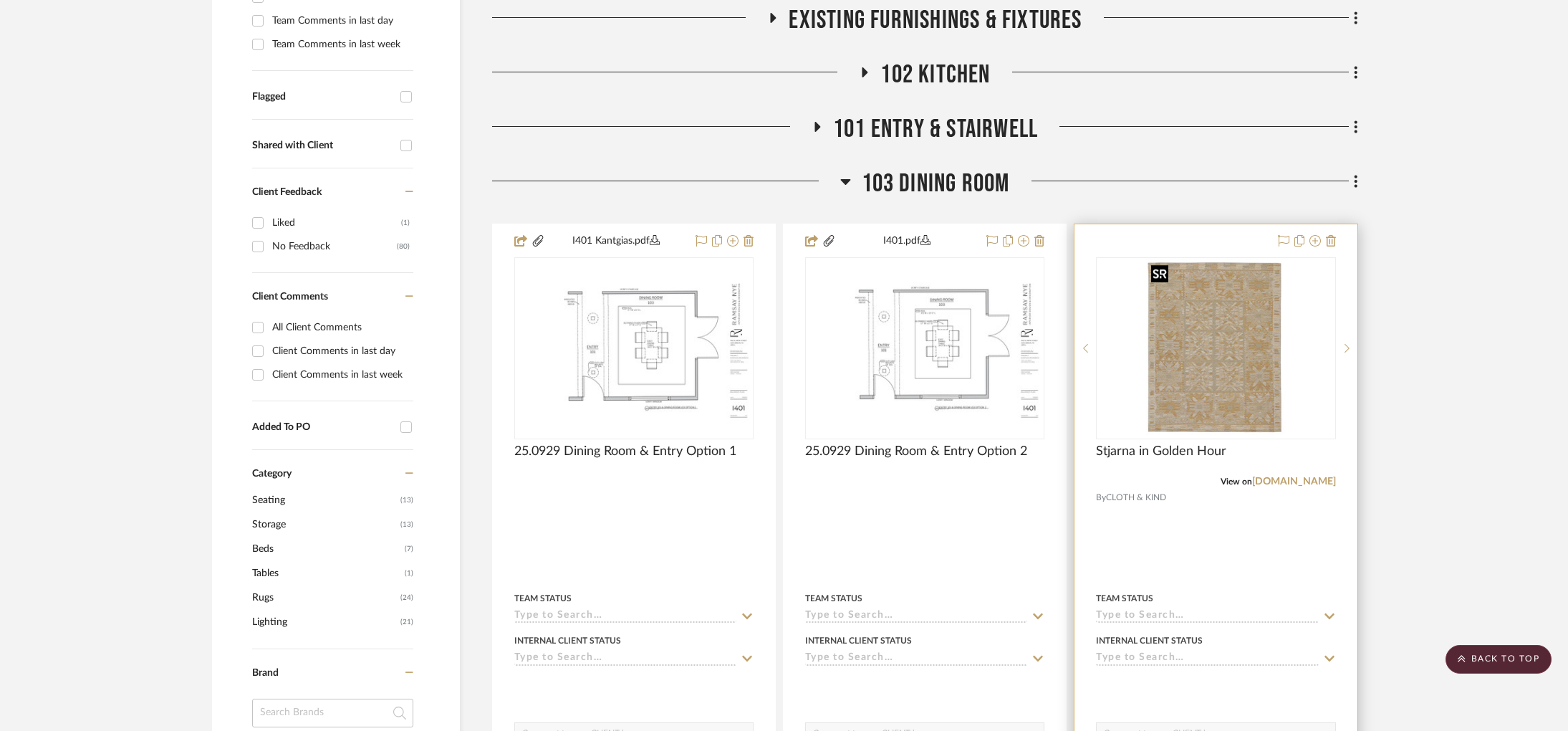
click at [1205, 375] on img "0" at bounding box center [1215, 348] width 140 height 179
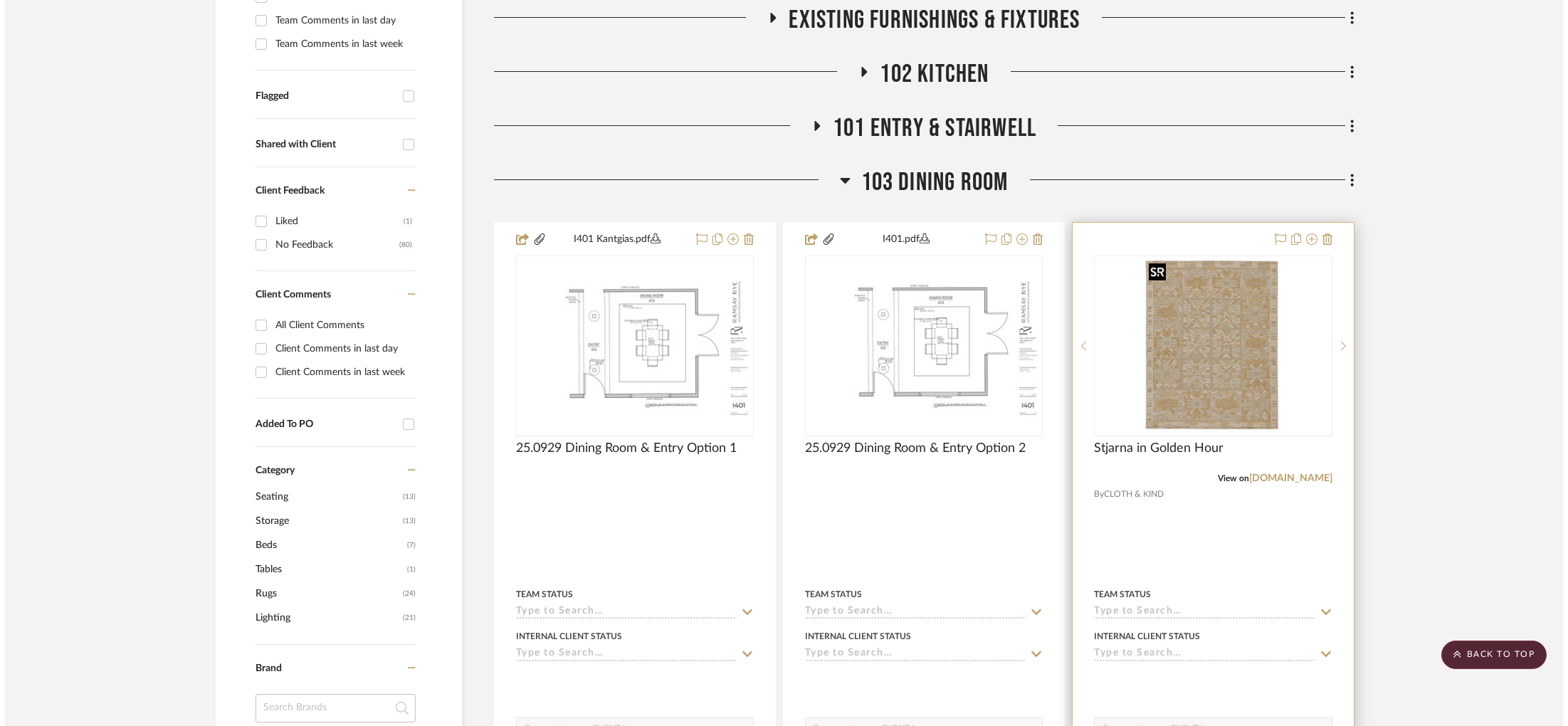
scroll to position [0, 0]
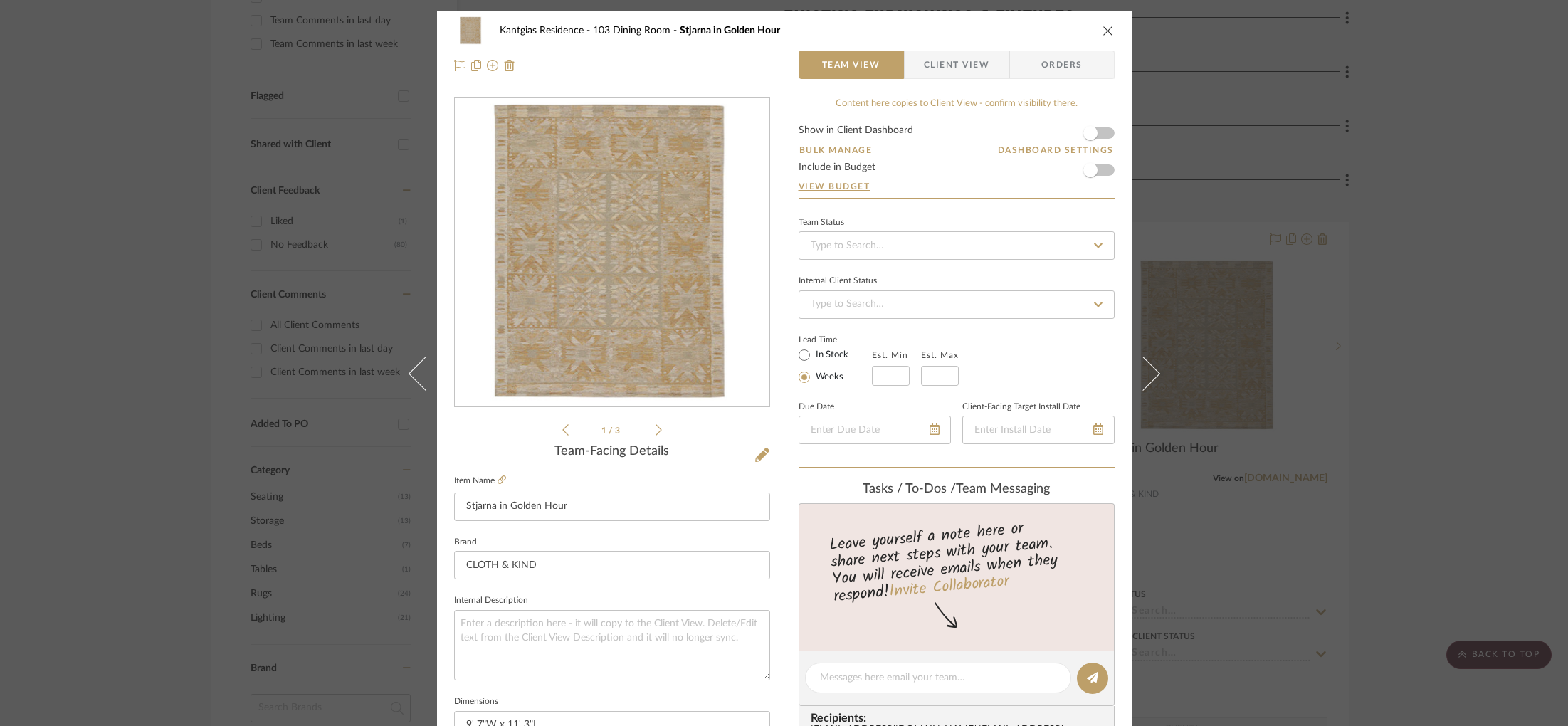
click at [1100, 124] on div "Content here copies to Client View - confirm visibility there. Show in Client D…" at bounding box center [956, 682] width 316 height 1171
click at [1106, 127] on form "Show in Client Dashboard Bulk Manage Dashboard Settings Include in Budget View …" at bounding box center [956, 160] width 316 height 72
click at [1092, 129] on span "button" at bounding box center [1090, 132] width 31 height 31
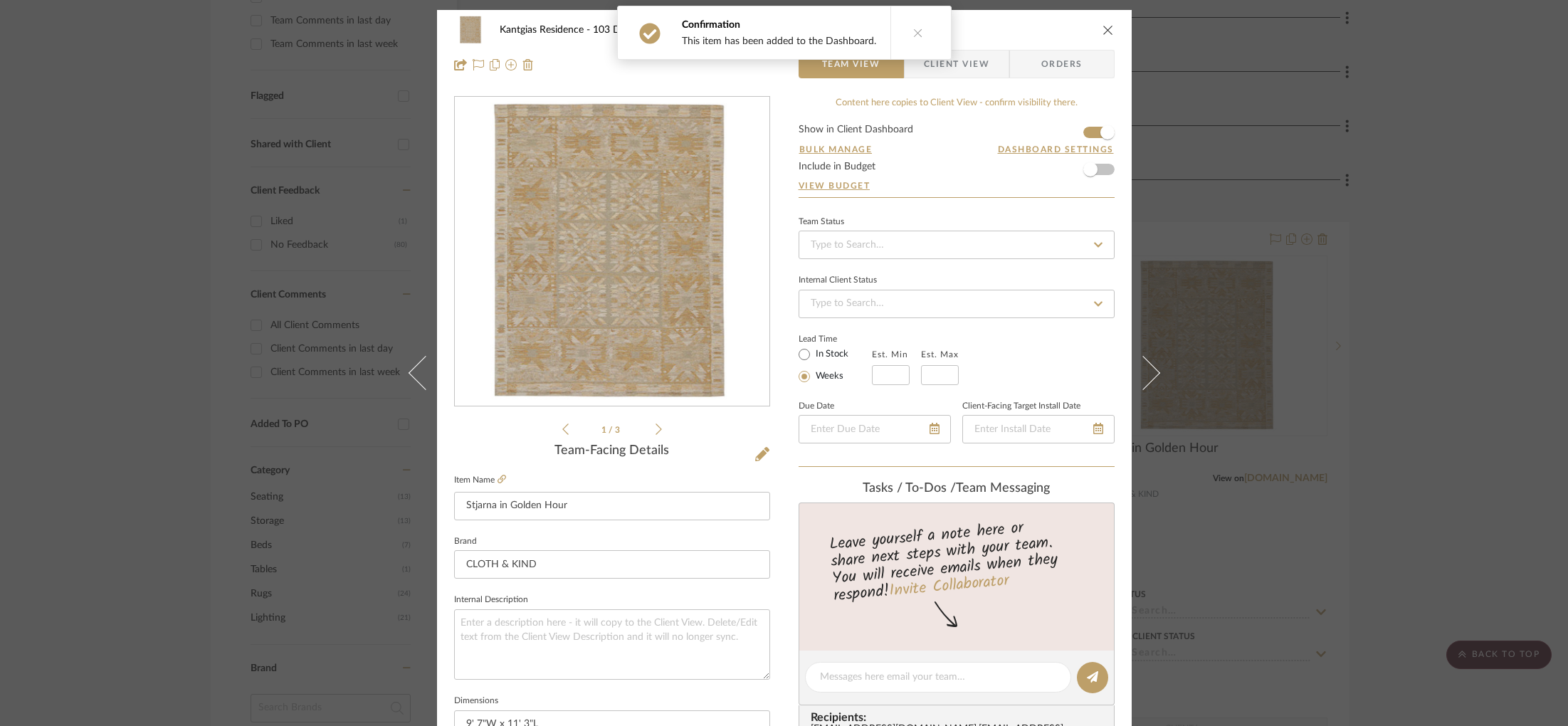
drag, startPoint x: 1377, startPoint y: 183, endPoint x: 1369, endPoint y: 185, distance: 8.2
click at [1377, 183] on div "Kantgias Residence 103 Dining Room Stjarna in Golden Hour Team View Client View…" at bounding box center [784, 363] width 1568 height 726
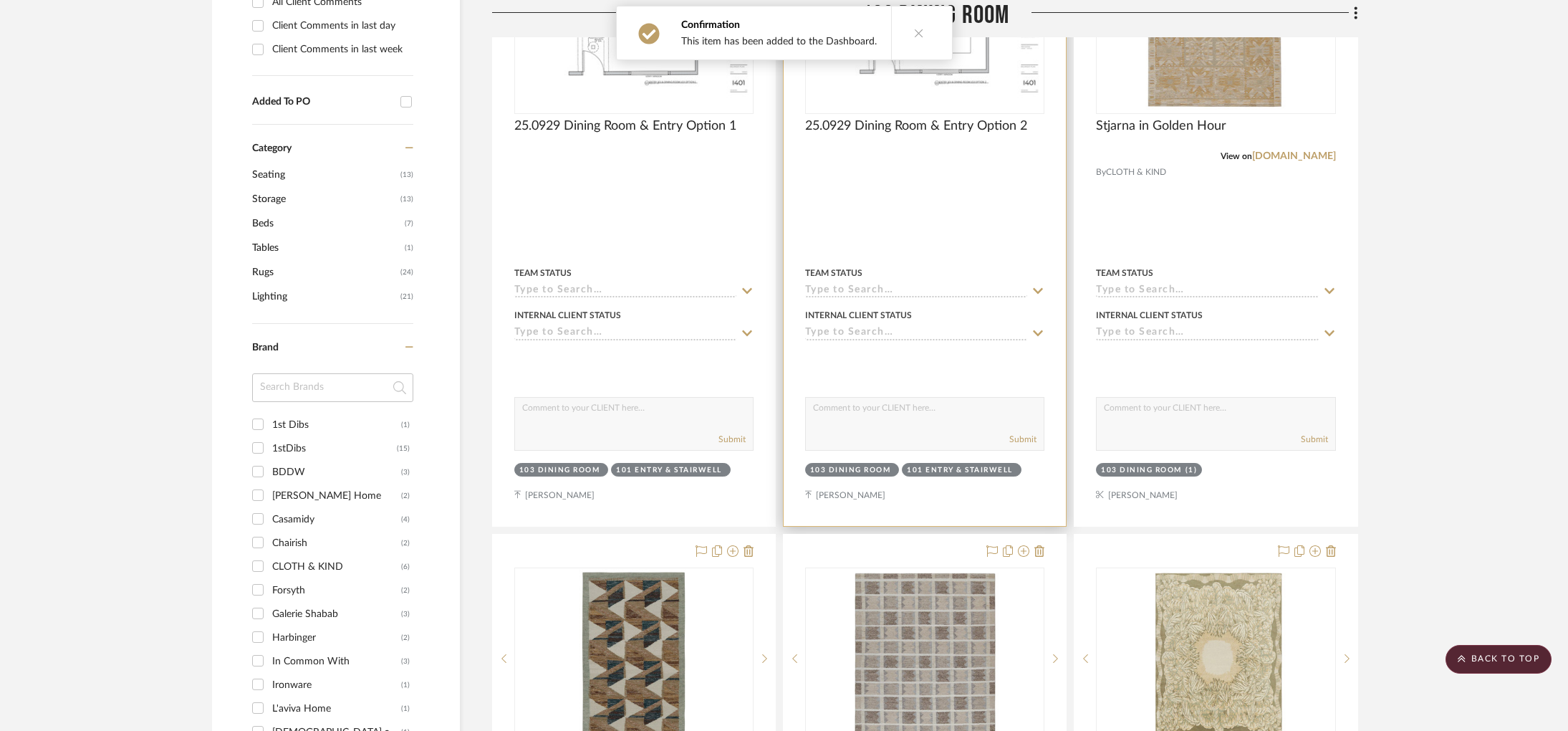
scroll to position [1035, 0]
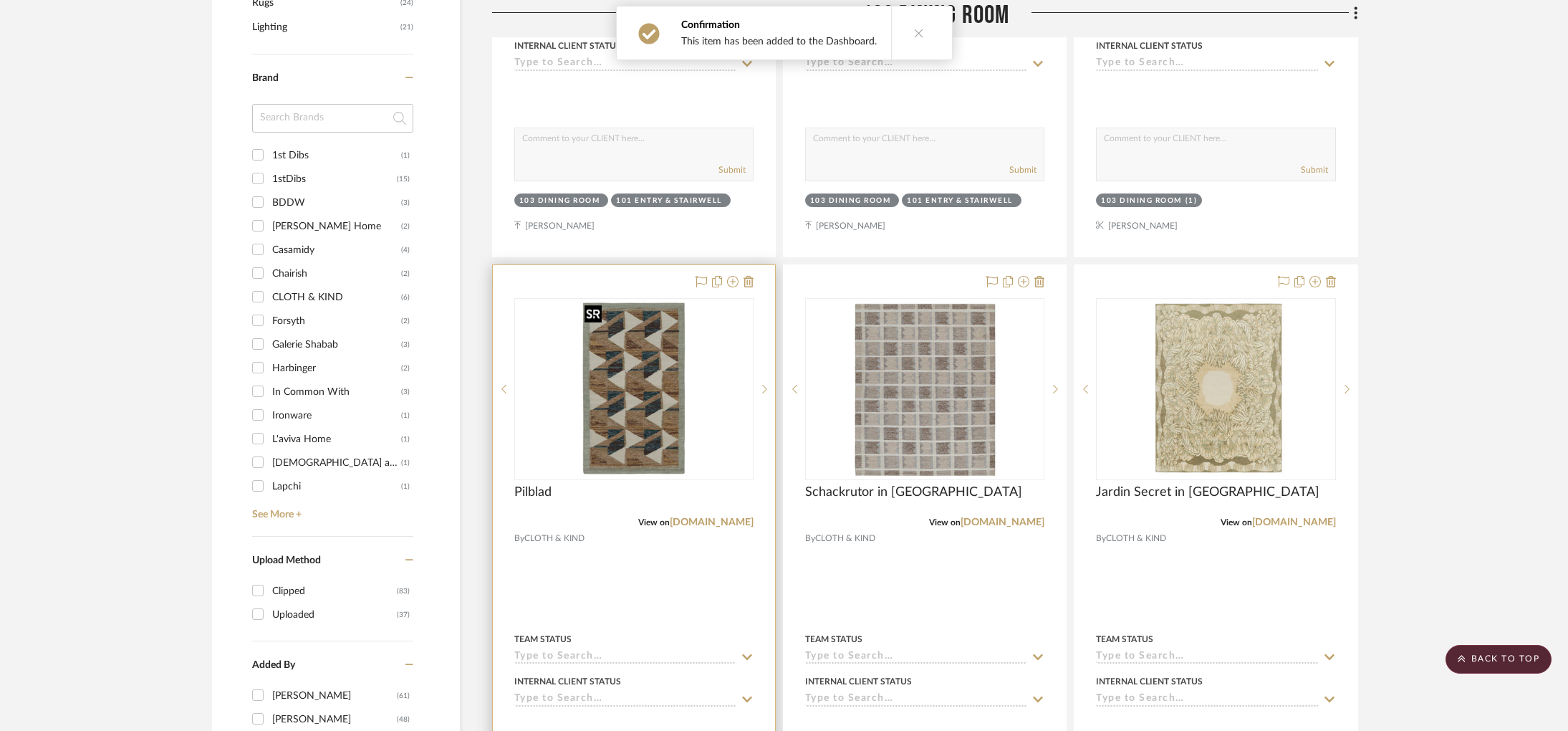
click at [0, 0] on img at bounding box center [0, 0] width 0 height 0
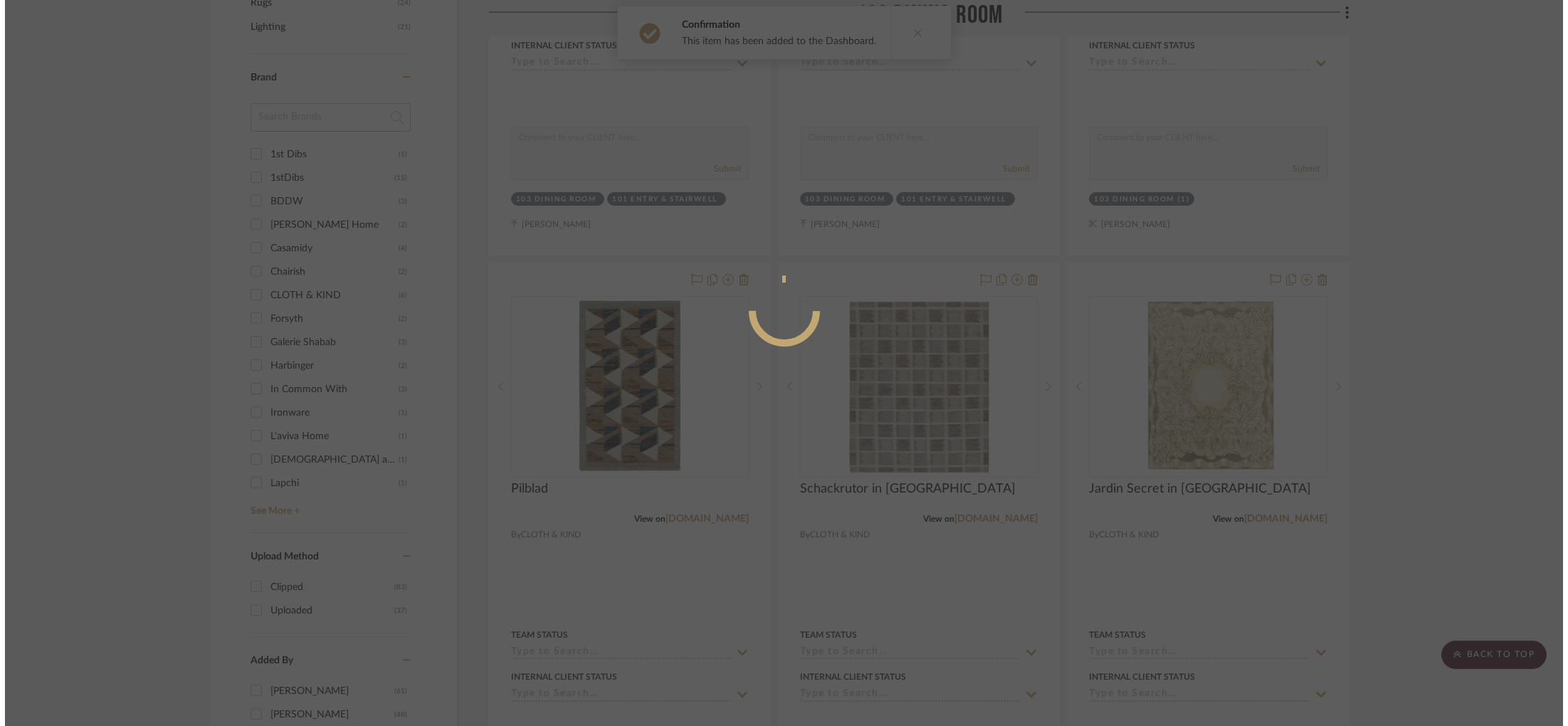
scroll to position [0, 0]
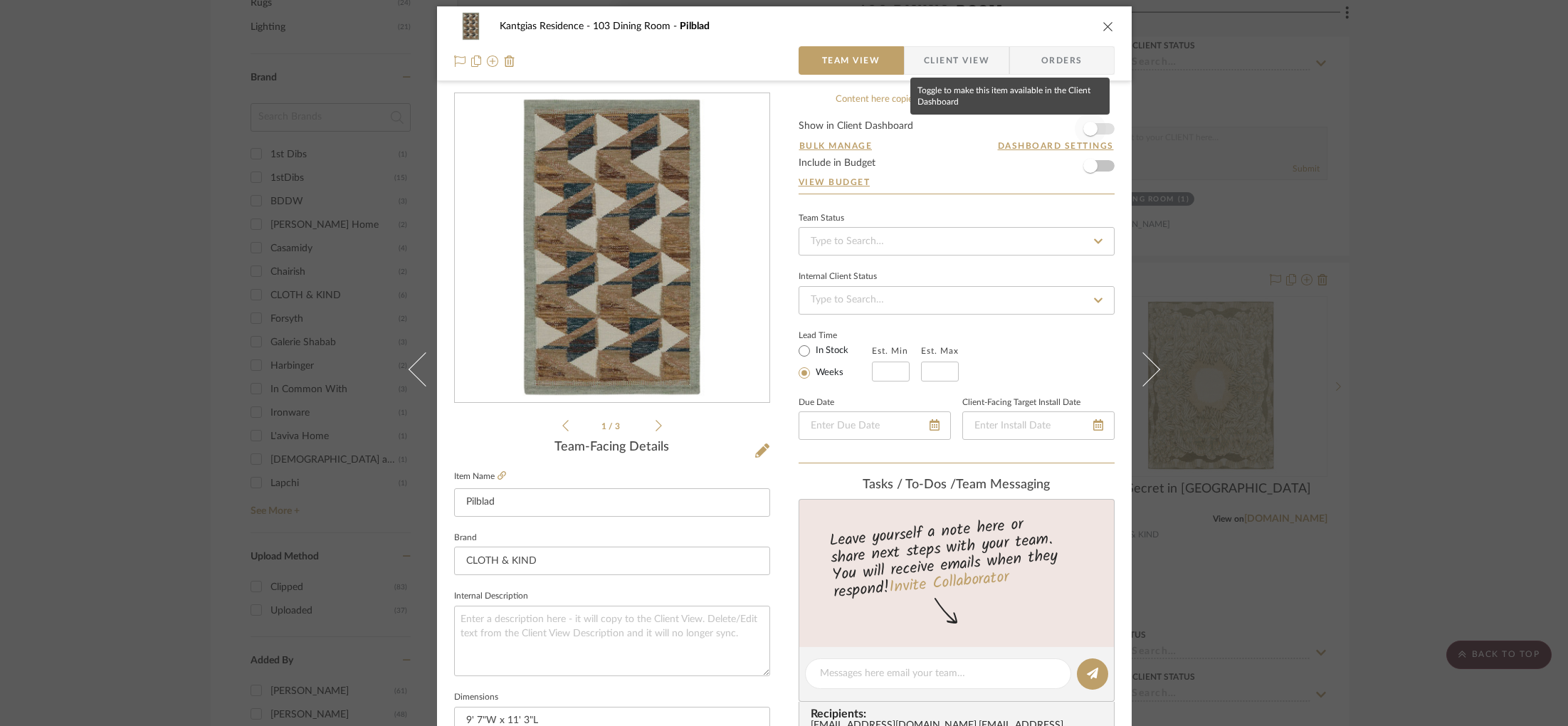
click at [1094, 124] on span "button" at bounding box center [1090, 129] width 31 height 31
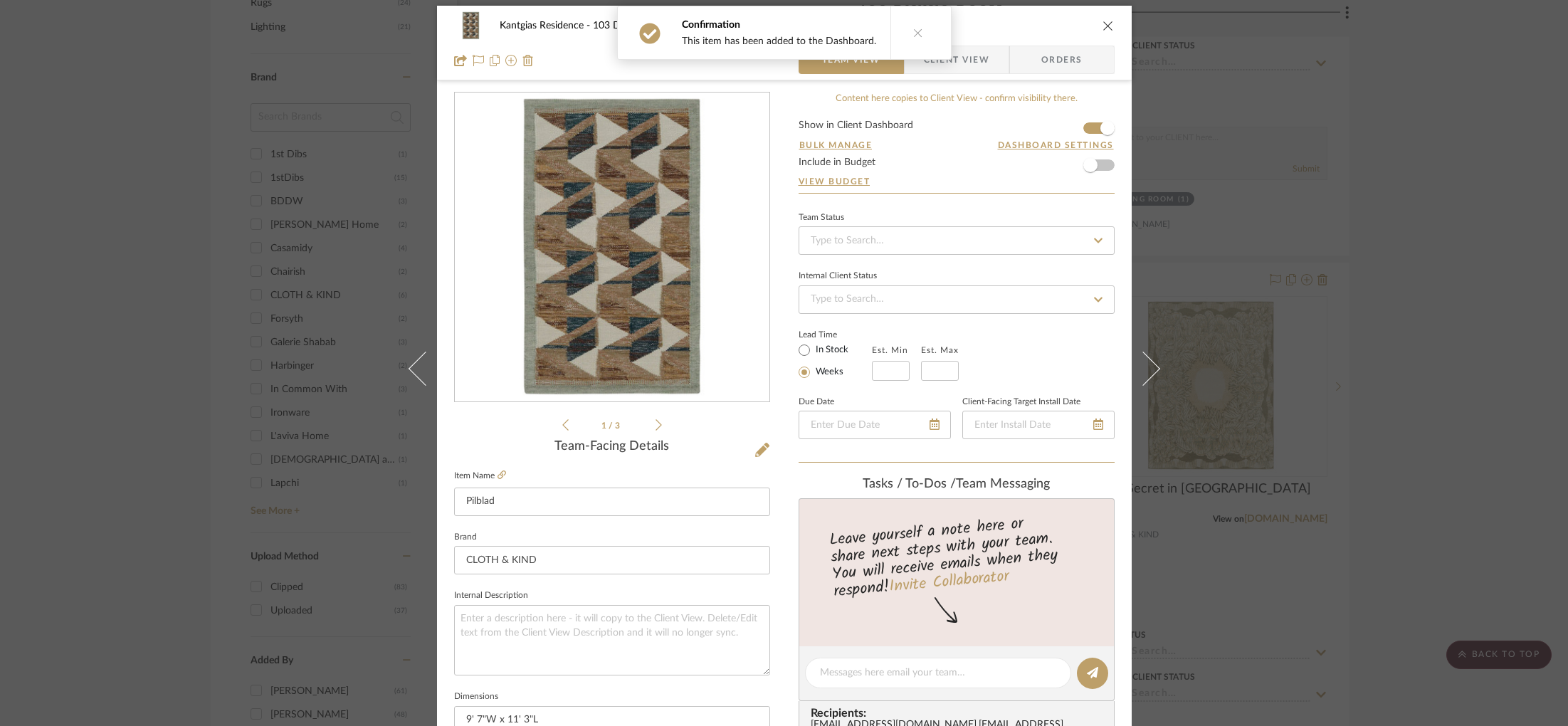
drag, startPoint x: 1378, startPoint y: 164, endPoint x: 1371, endPoint y: 165, distance: 7.1
click at [1378, 164] on div "Kantgias Residence 103 Dining Room Pilblad Team View Client View Orders 1 / 3 T…" at bounding box center [784, 363] width 1568 height 726
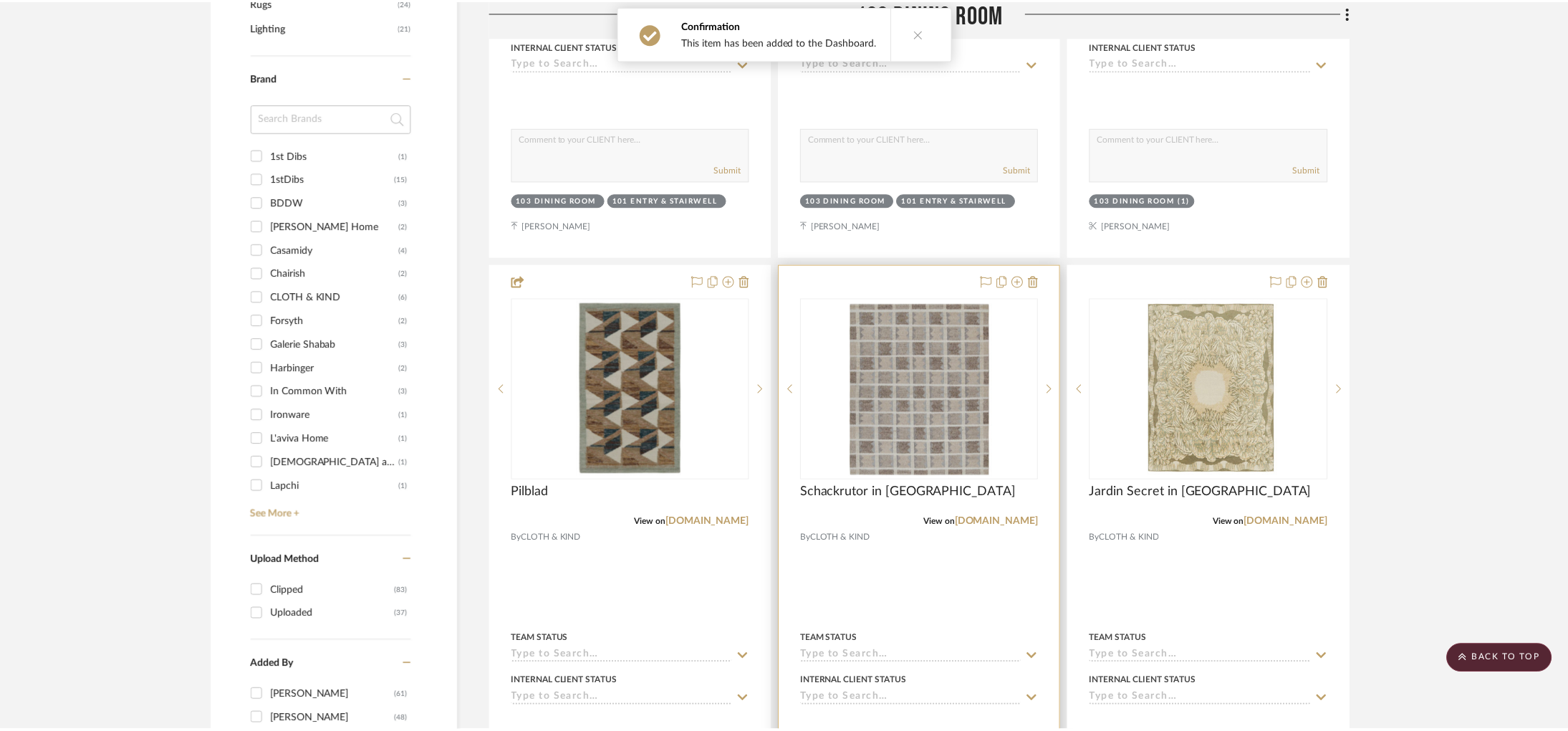
scroll to position [1035, 0]
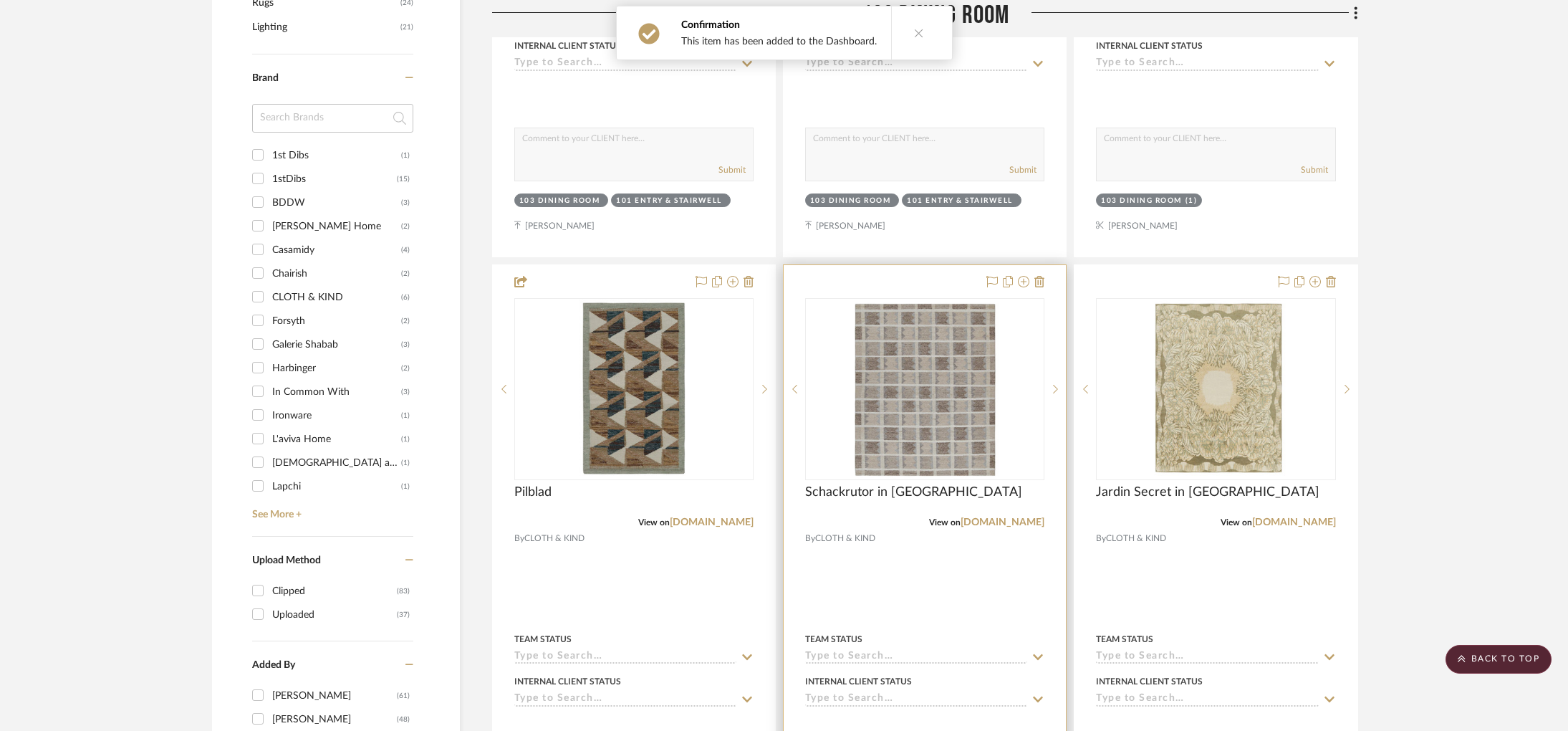
click at [840, 393] on div "0" at bounding box center [924, 389] width 238 height 180
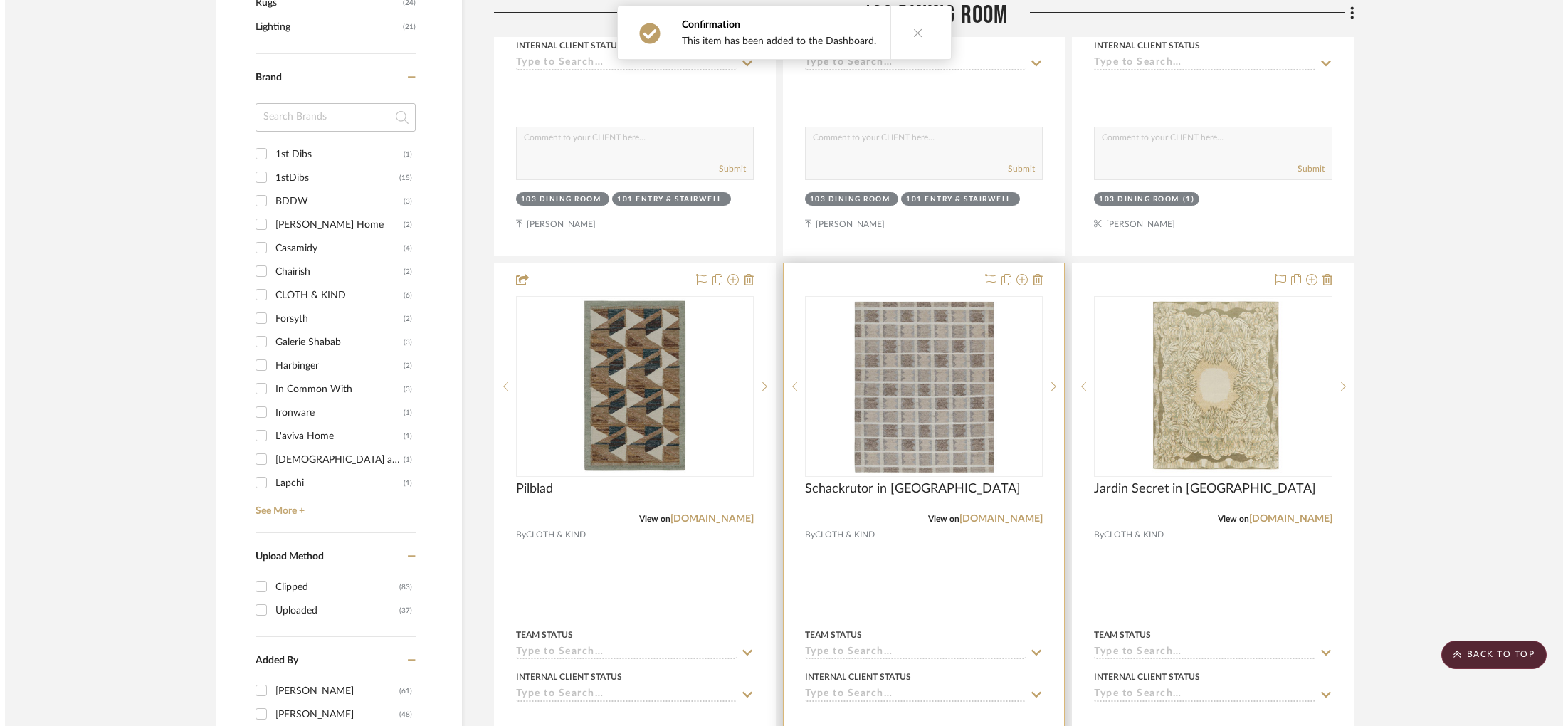
scroll to position [0, 0]
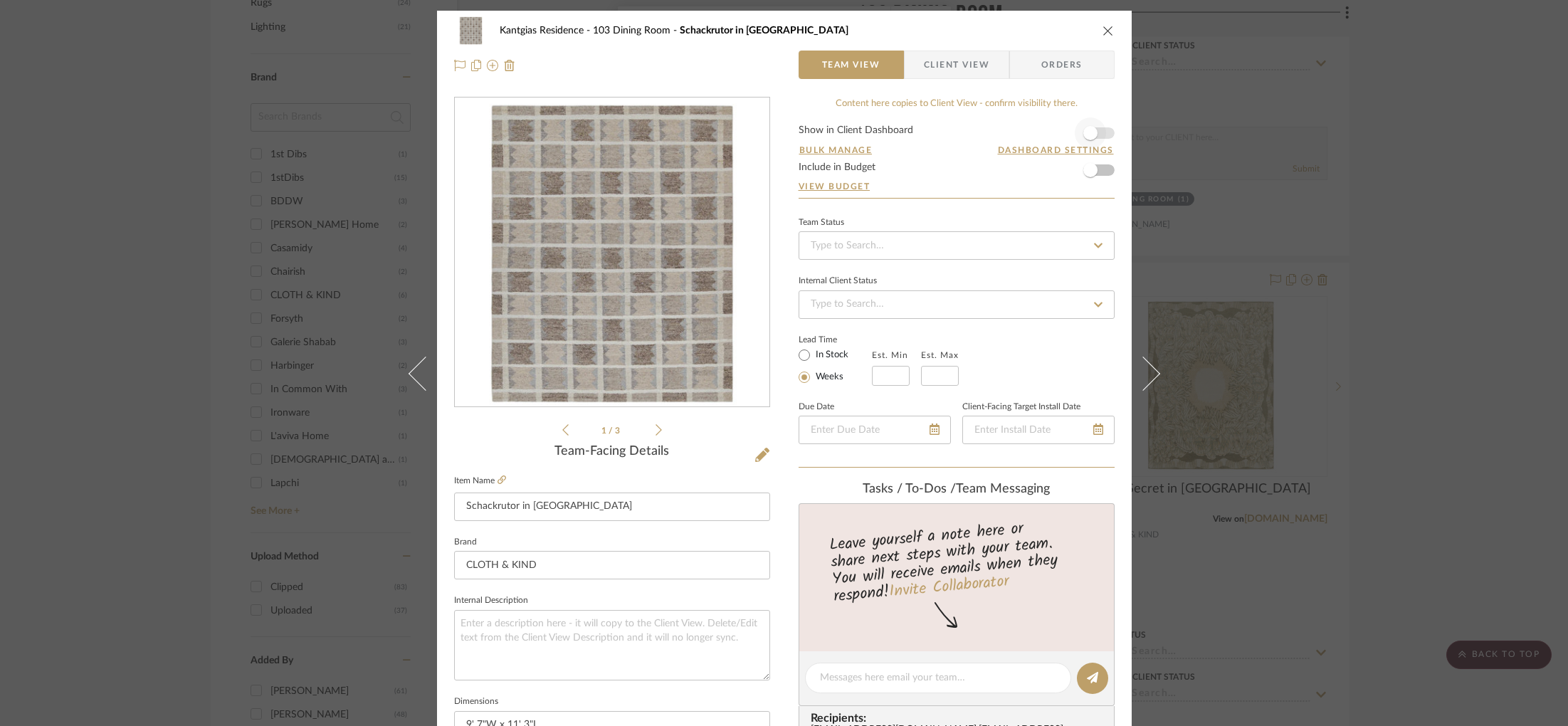
click at [1100, 139] on form "Show in Client Dashboard Bulk Manage Dashboard Settings Include in Budget View …" at bounding box center [956, 161] width 316 height 72
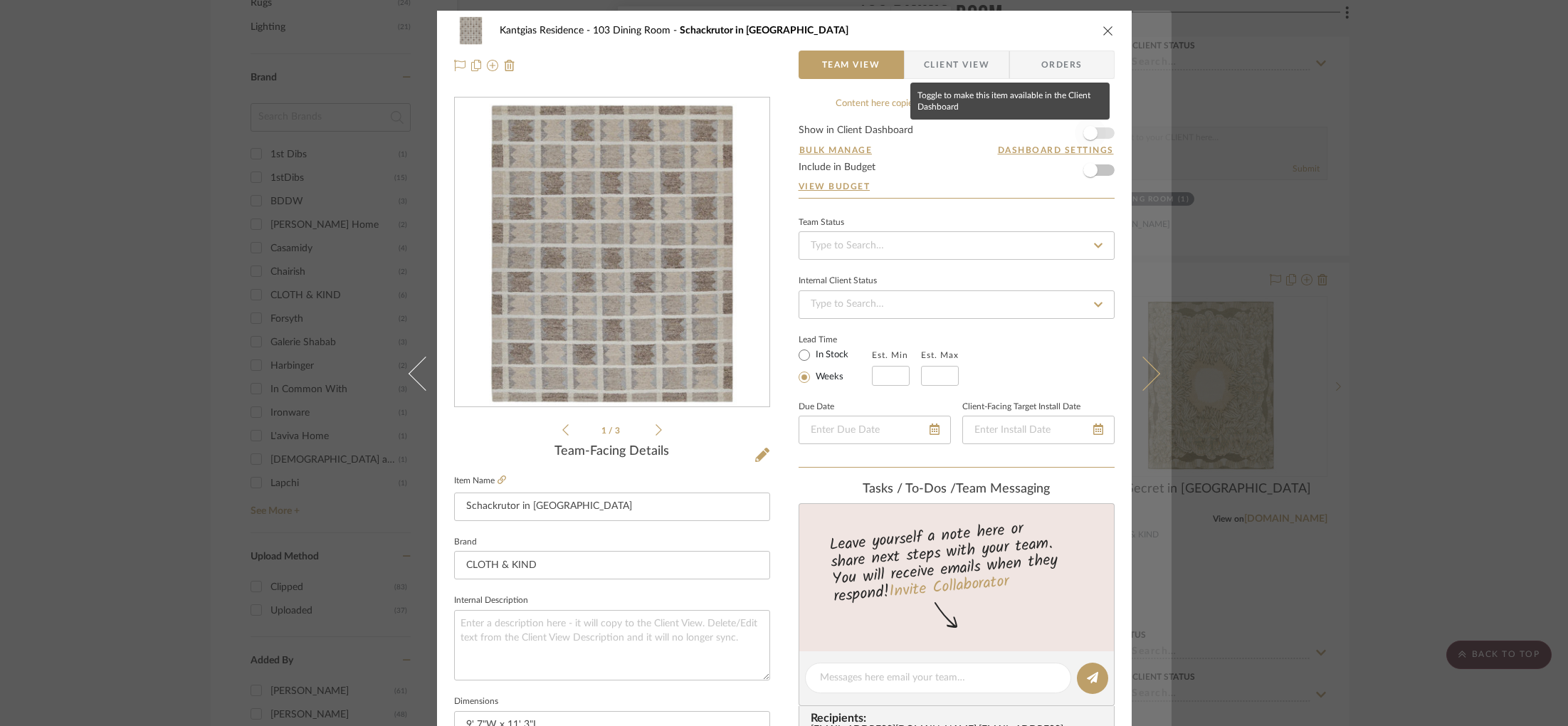
drag, startPoint x: 1095, startPoint y: 125, endPoint x: 1137, endPoint y: 129, distance: 42.2
click at [1095, 125] on span "button" at bounding box center [1090, 133] width 31 height 31
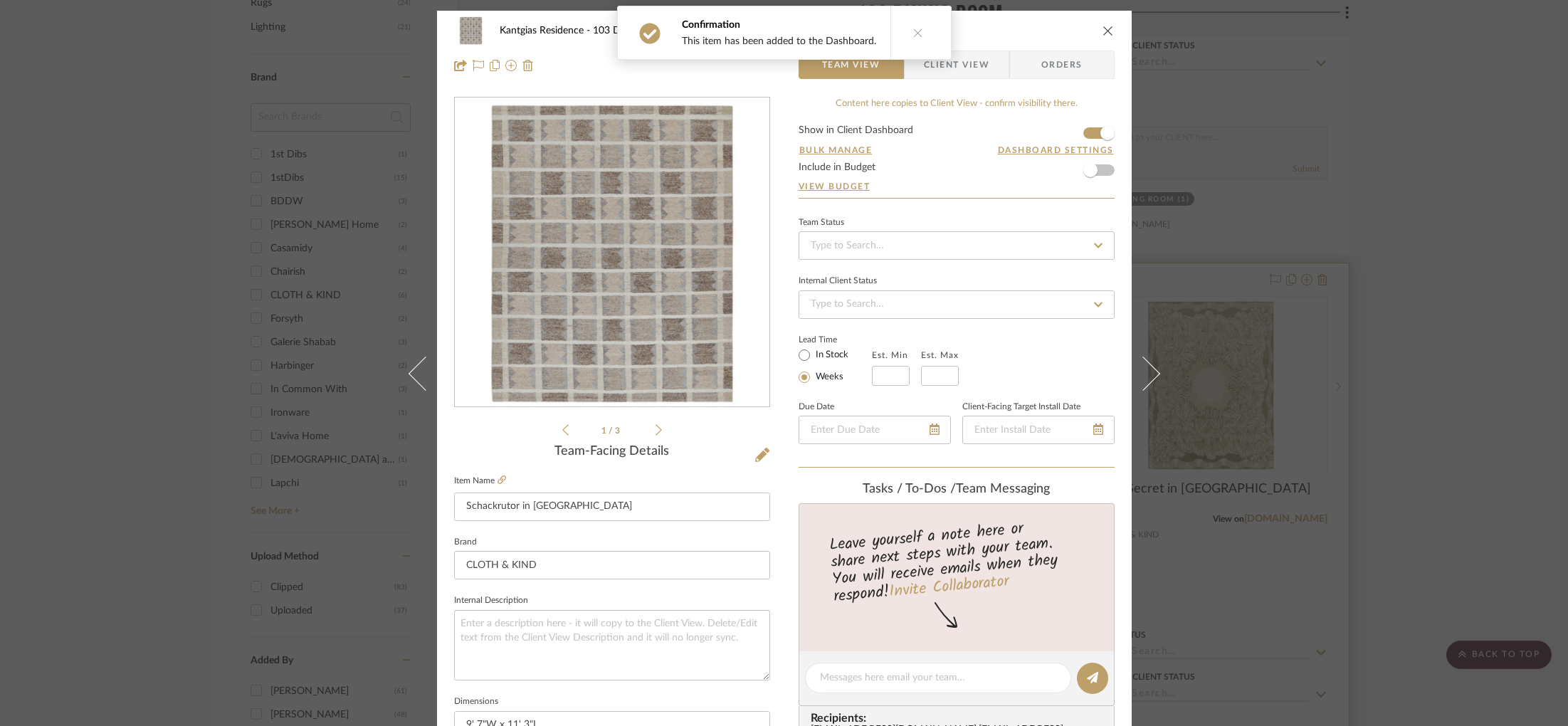
drag, startPoint x: 1451, startPoint y: 171, endPoint x: 1319, endPoint y: 347, distance: 220.0
click at [1450, 171] on div "Kantgias Residence 103 Dining Room Schackrutor in Mocha Team View Client View O…" at bounding box center [784, 363] width 1568 height 726
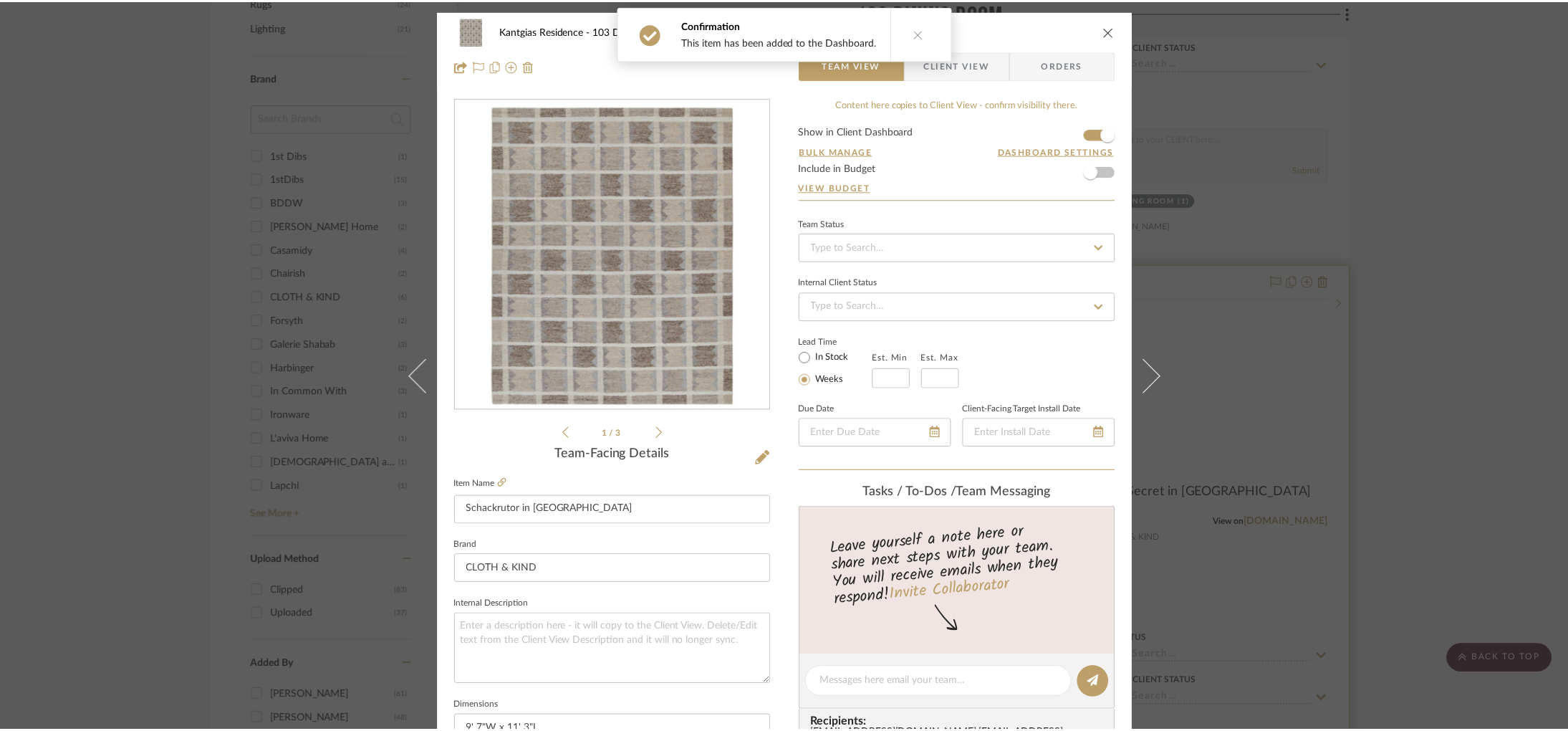
scroll to position [1035, 0]
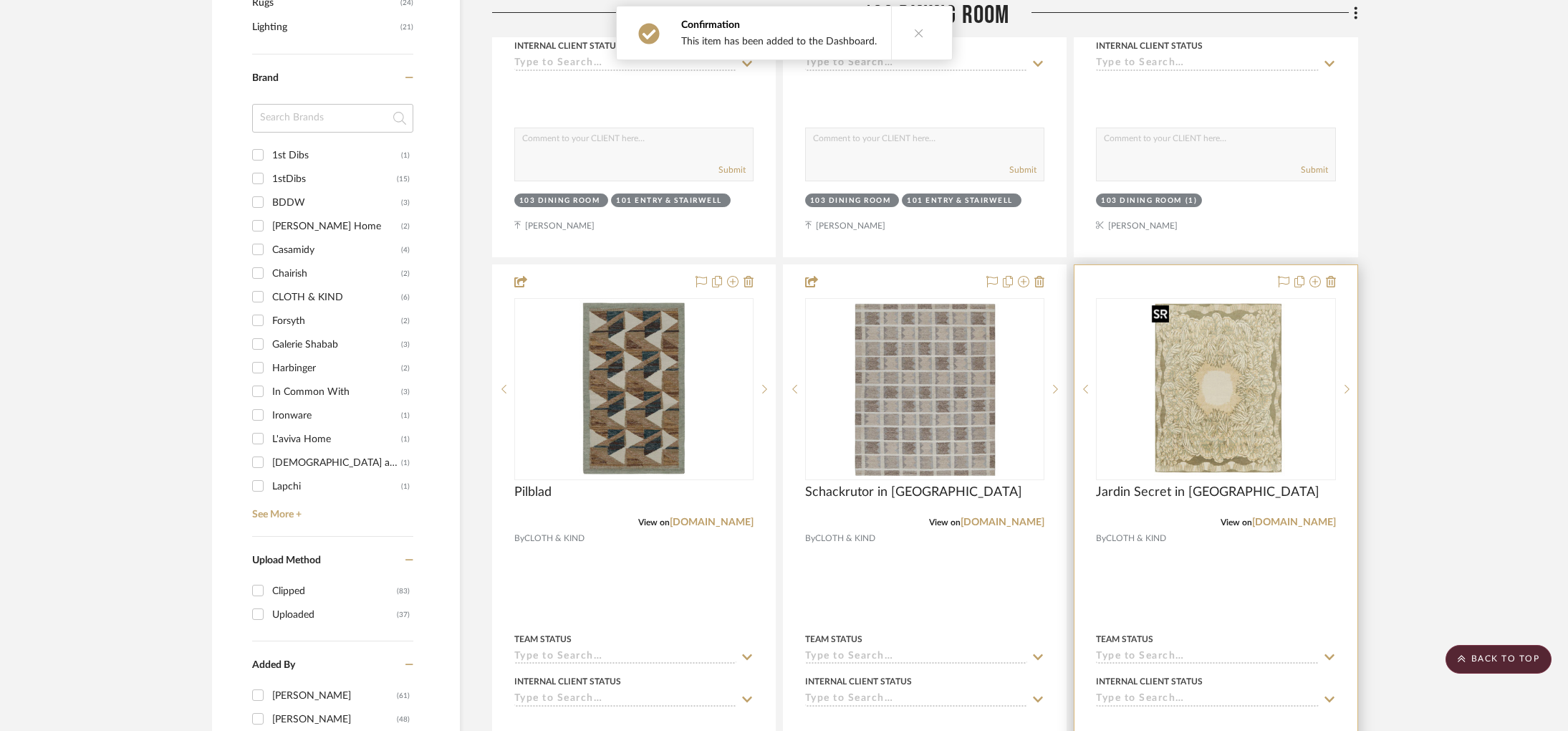
click at [0, 0] on img at bounding box center [0, 0] width 0 height 0
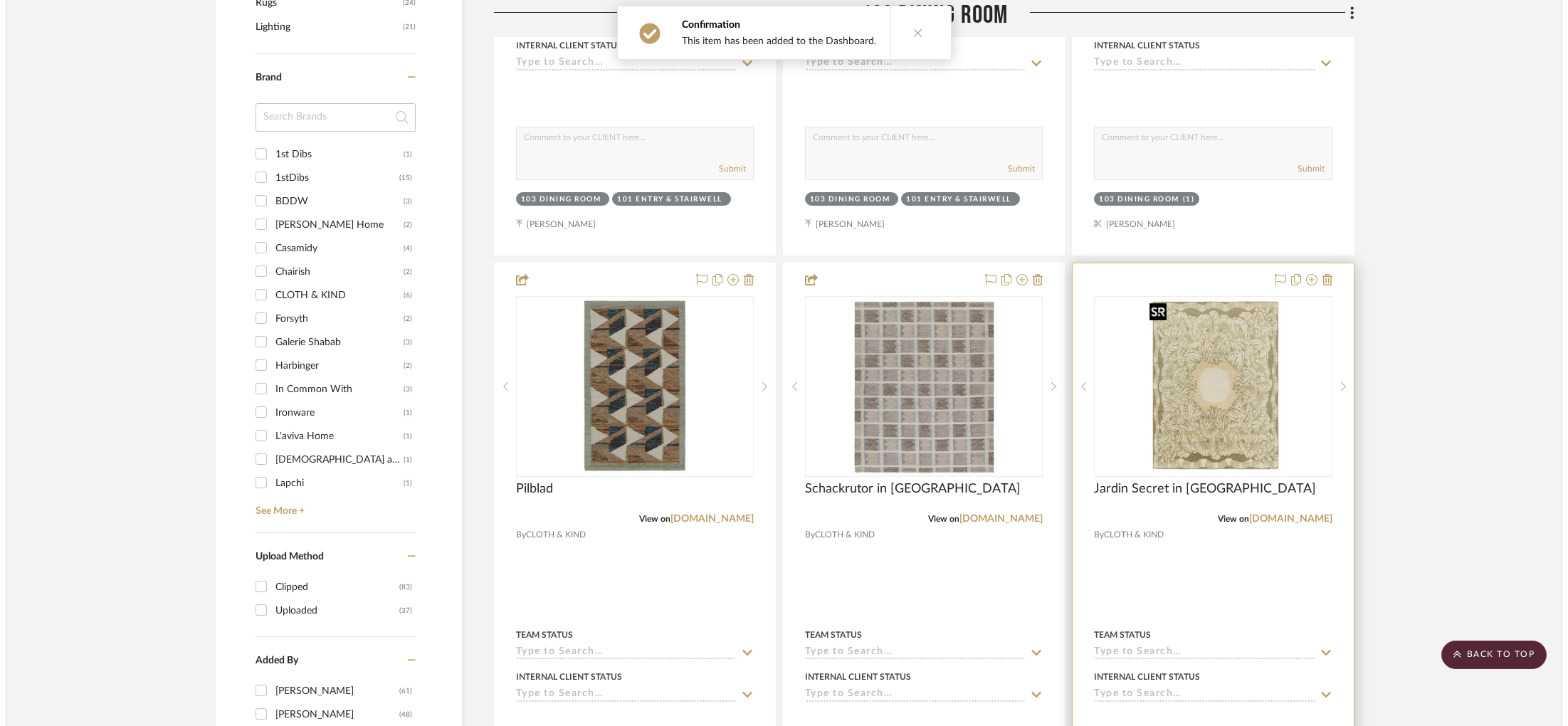
scroll to position [0, 0]
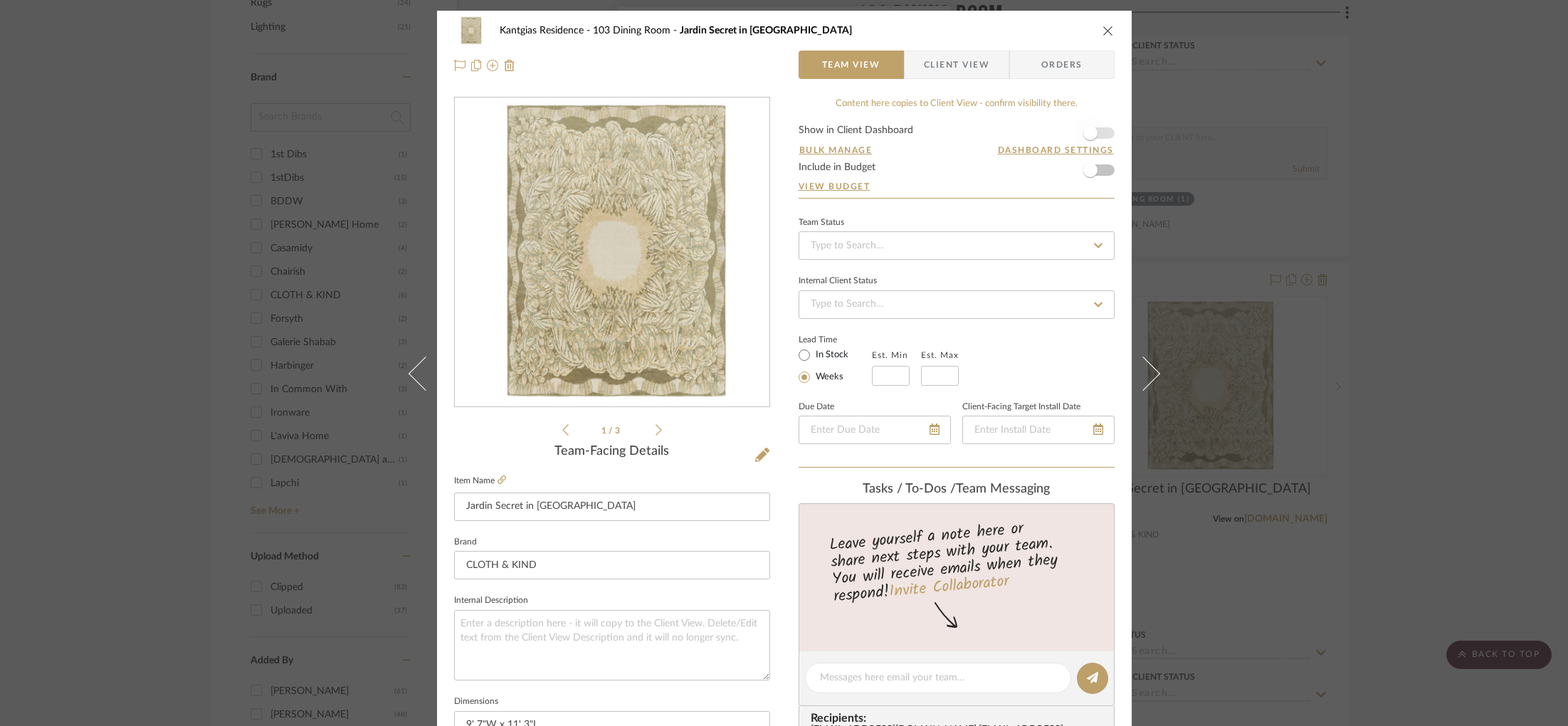
click at [1093, 132] on span "button" at bounding box center [1090, 133] width 31 height 31
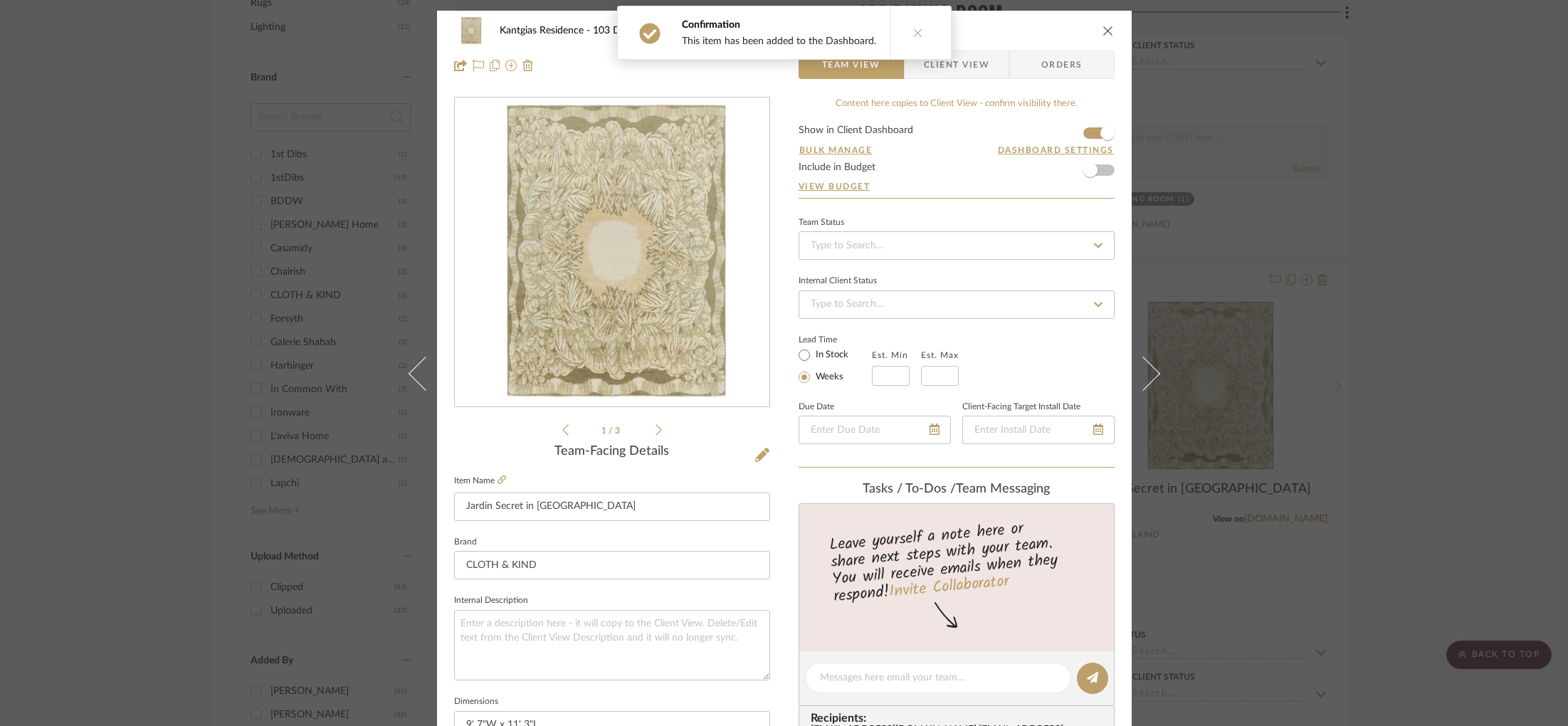
click at [1340, 156] on div "Kantgias Residence 103 Dining Room Jardin Secret in Moss Team View Client View …" at bounding box center [784, 363] width 1568 height 726
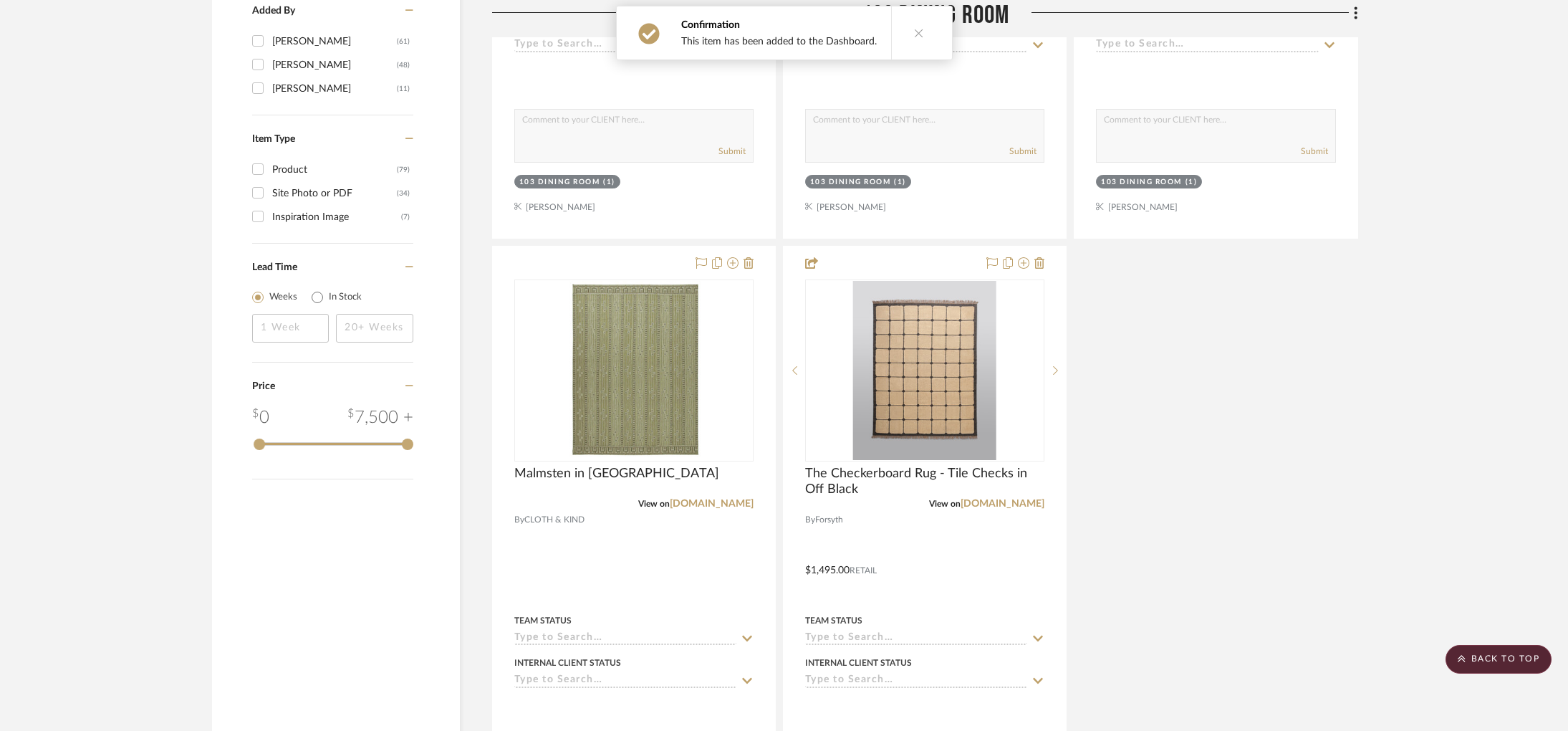
scroll to position [1695, 0]
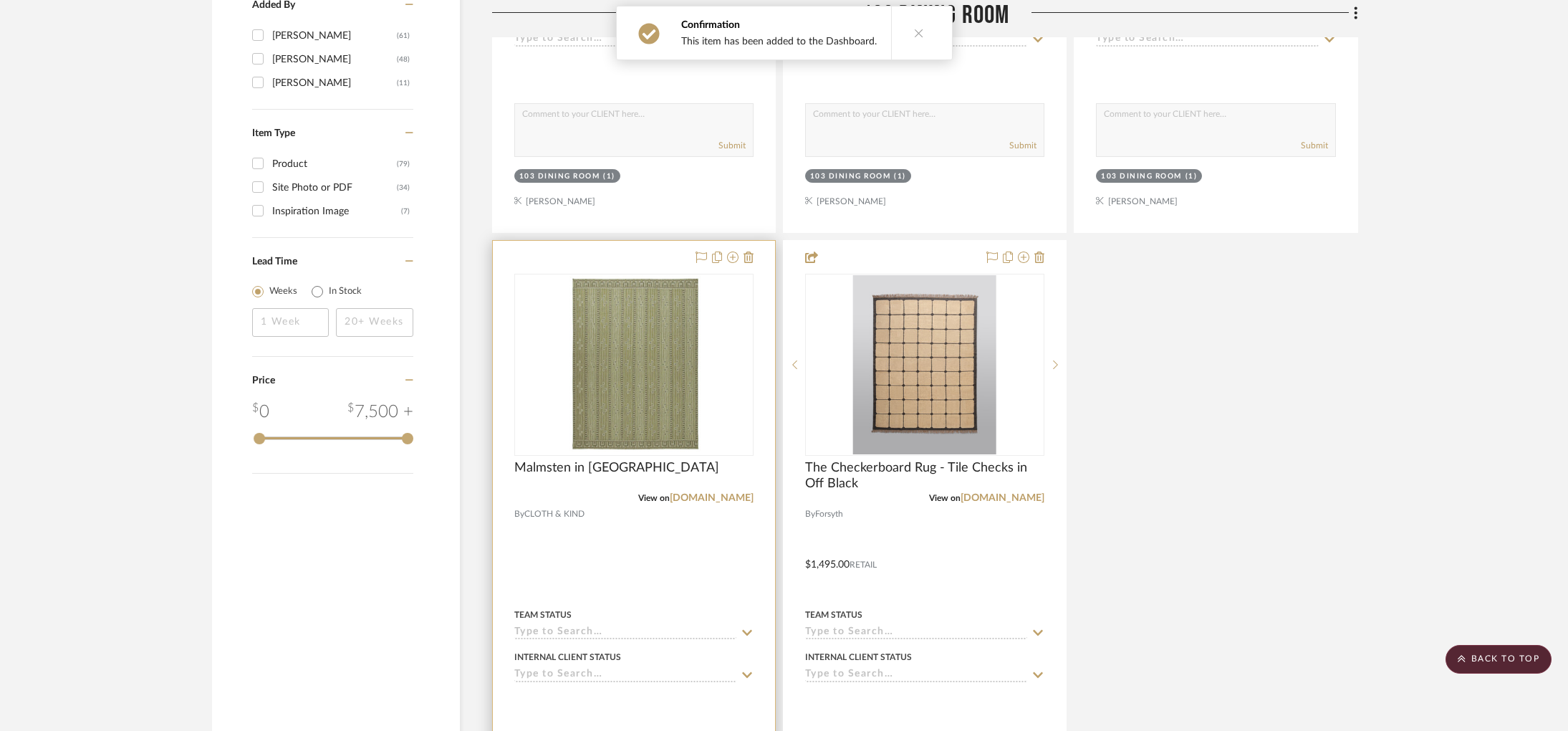
click at [0, 0] on div at bounding box center [0, 0] width 0 height 0
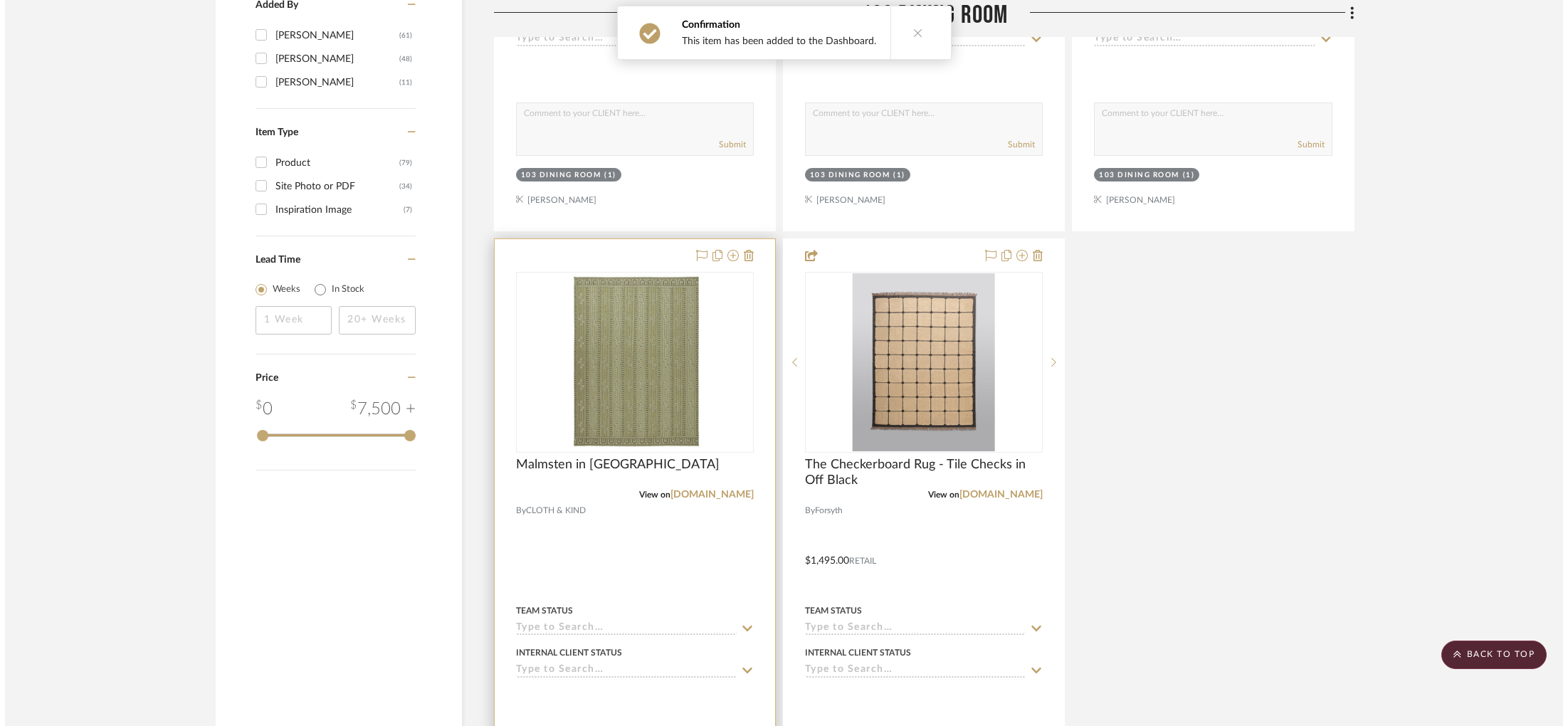
scroll to position [0, 0]
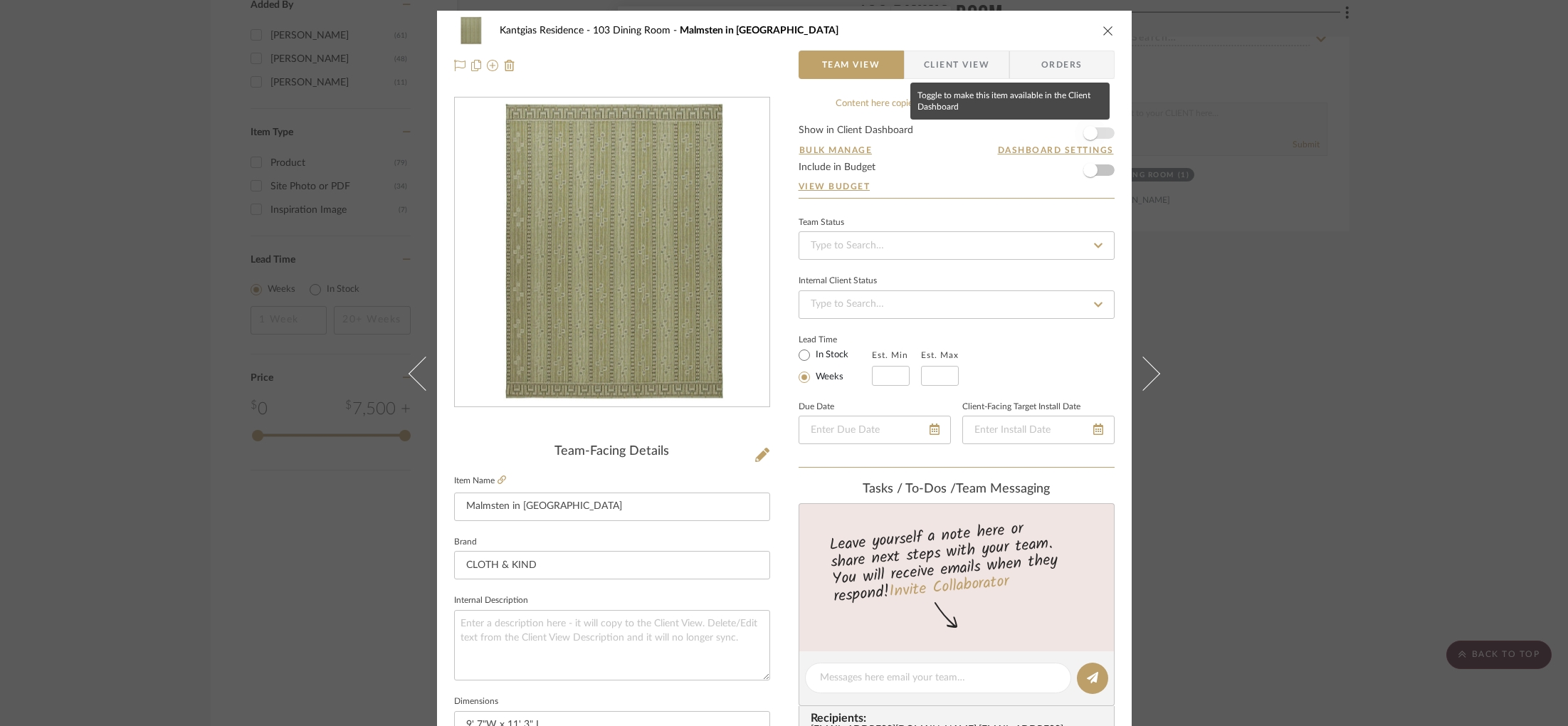
click at [1099, 133] on span "button" at bounding box center [1090, 133] width 31 height 31
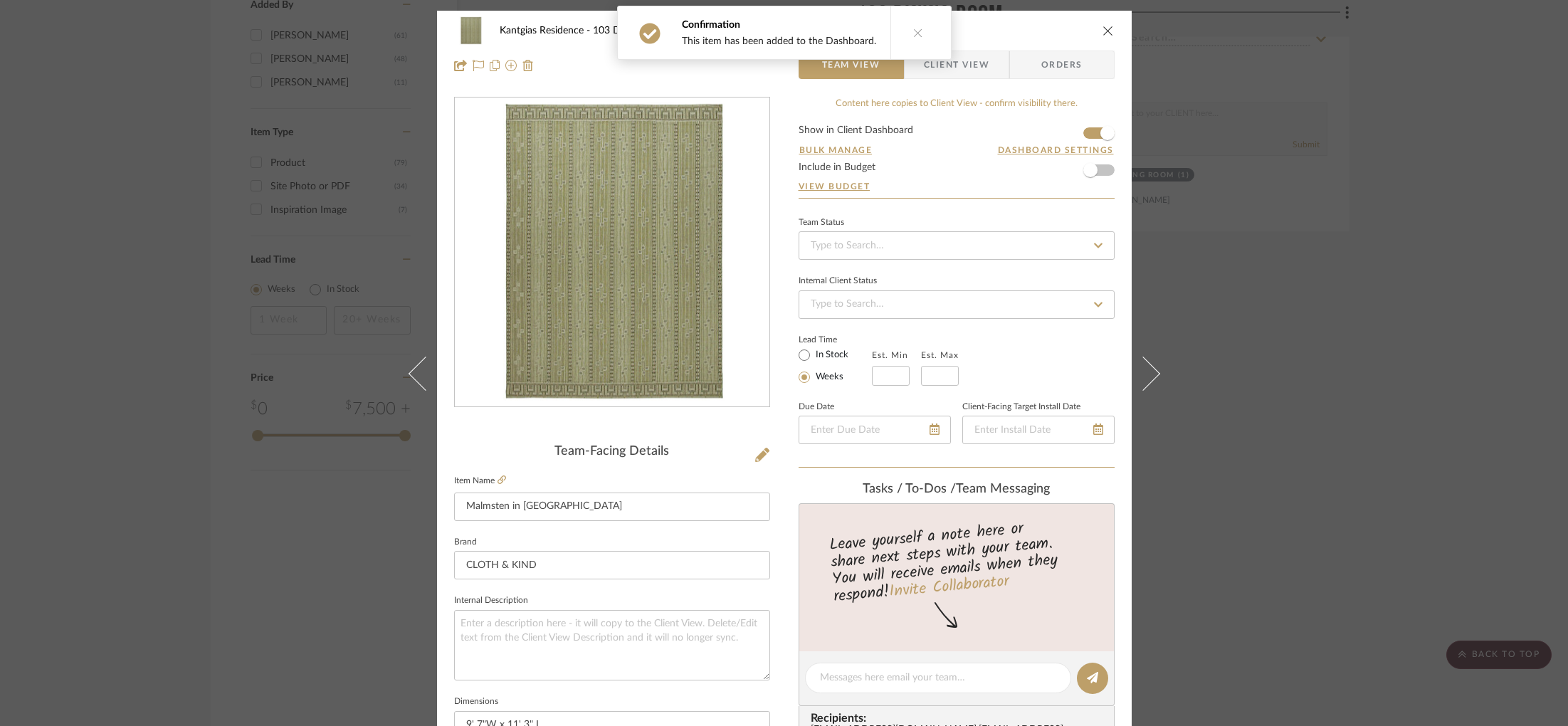
drag, startPoint x: 1220, startPoint y: 237, endPoint x: 1204, endPoint y: 237, distance: 16.0
click at [1220, 237] on div "Kantgias Residence 103 Dining Room Malmsten in Moss Team View Client View Order…" at bounding box center [784, 363] width 1568 height 726
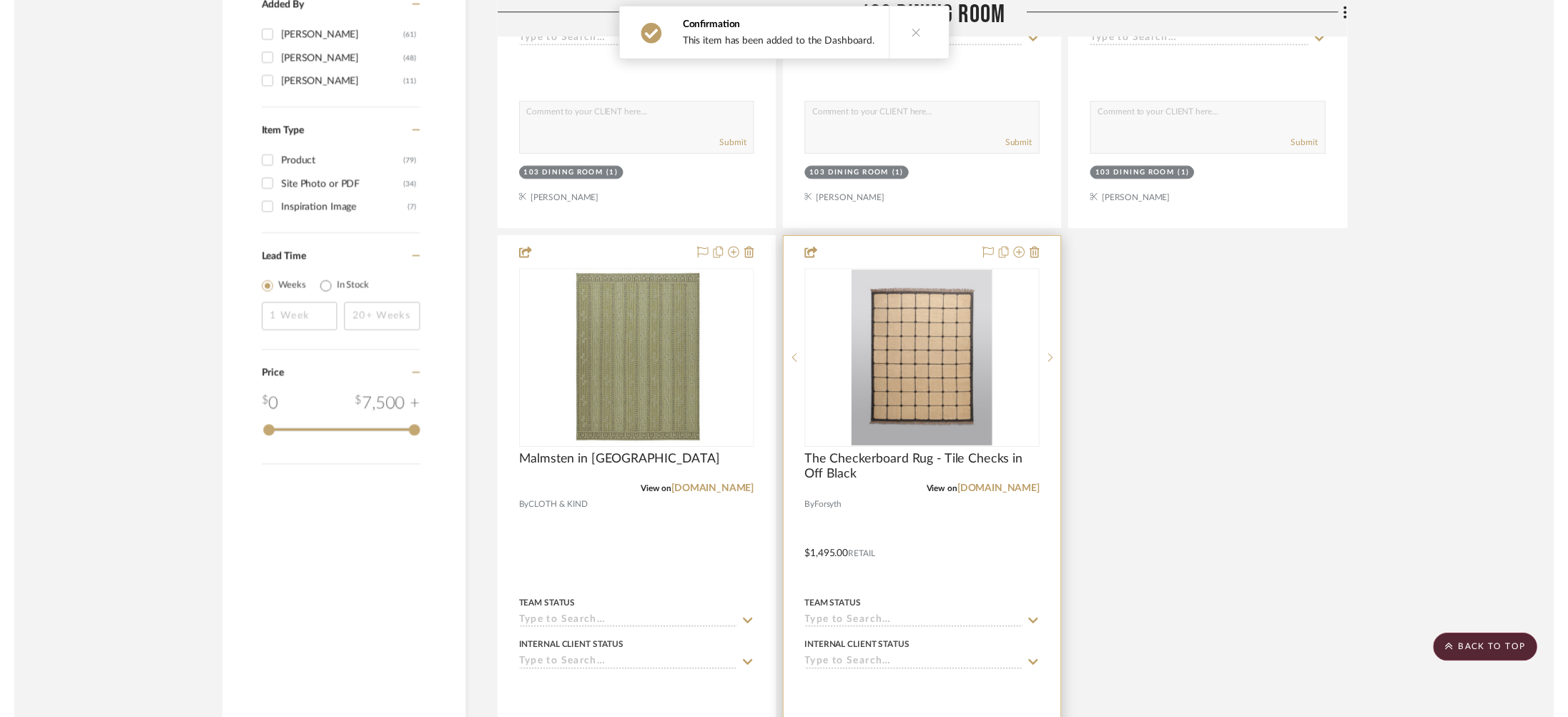
scroll to position [961, 0]
